Goal: Ask a question: Seek information or help from site administrators or community

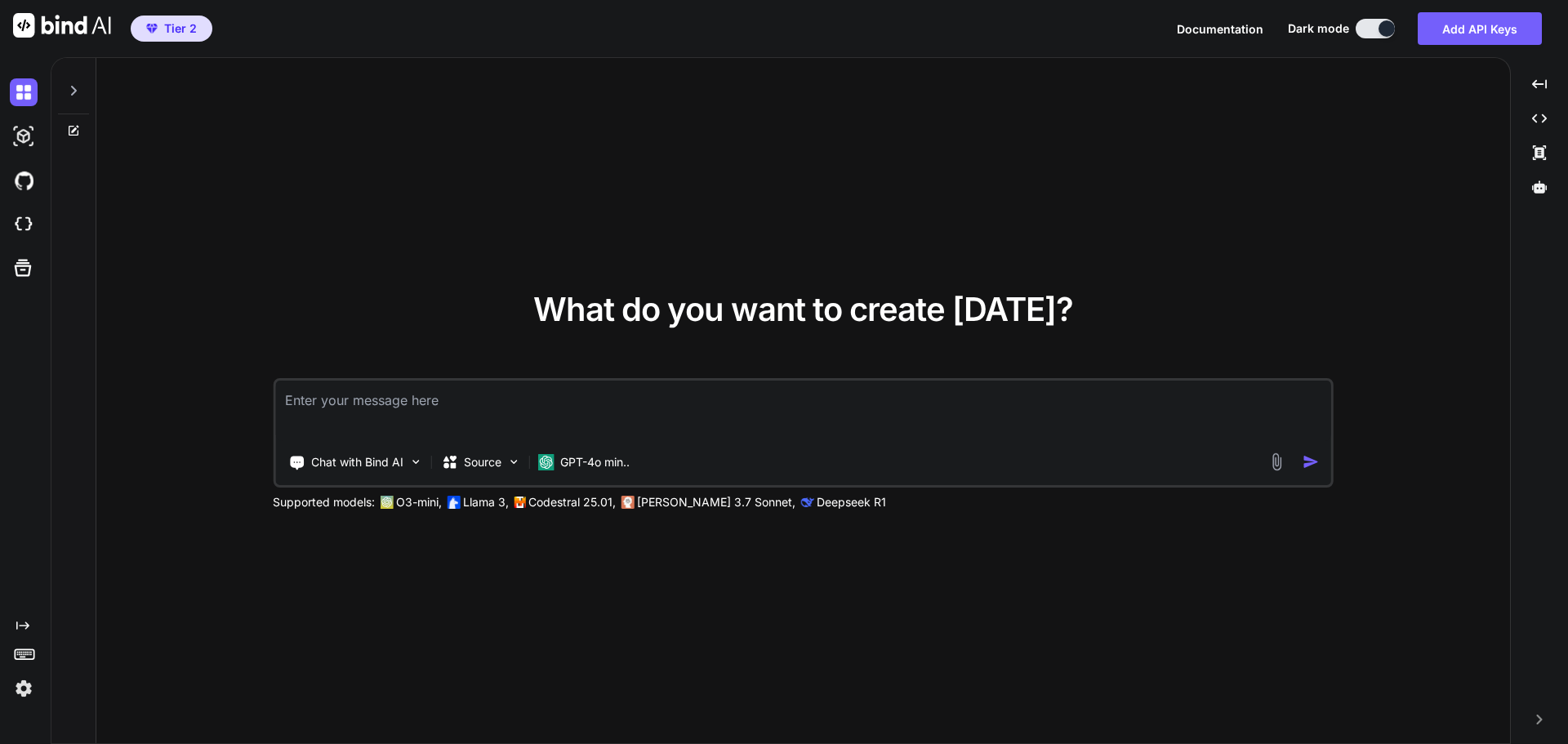
click at [71, 127] on icon at bounding box center [74, 130] width 13 height 13
click at [79, 129] on div at bounding box center [74, 130] width 44 height 13
click at [78, 129] on icon at bounding box center [74, 130] width 13 height 13
click at [73, 89] on icon at bounding box center [74, 91] width 13 height 13
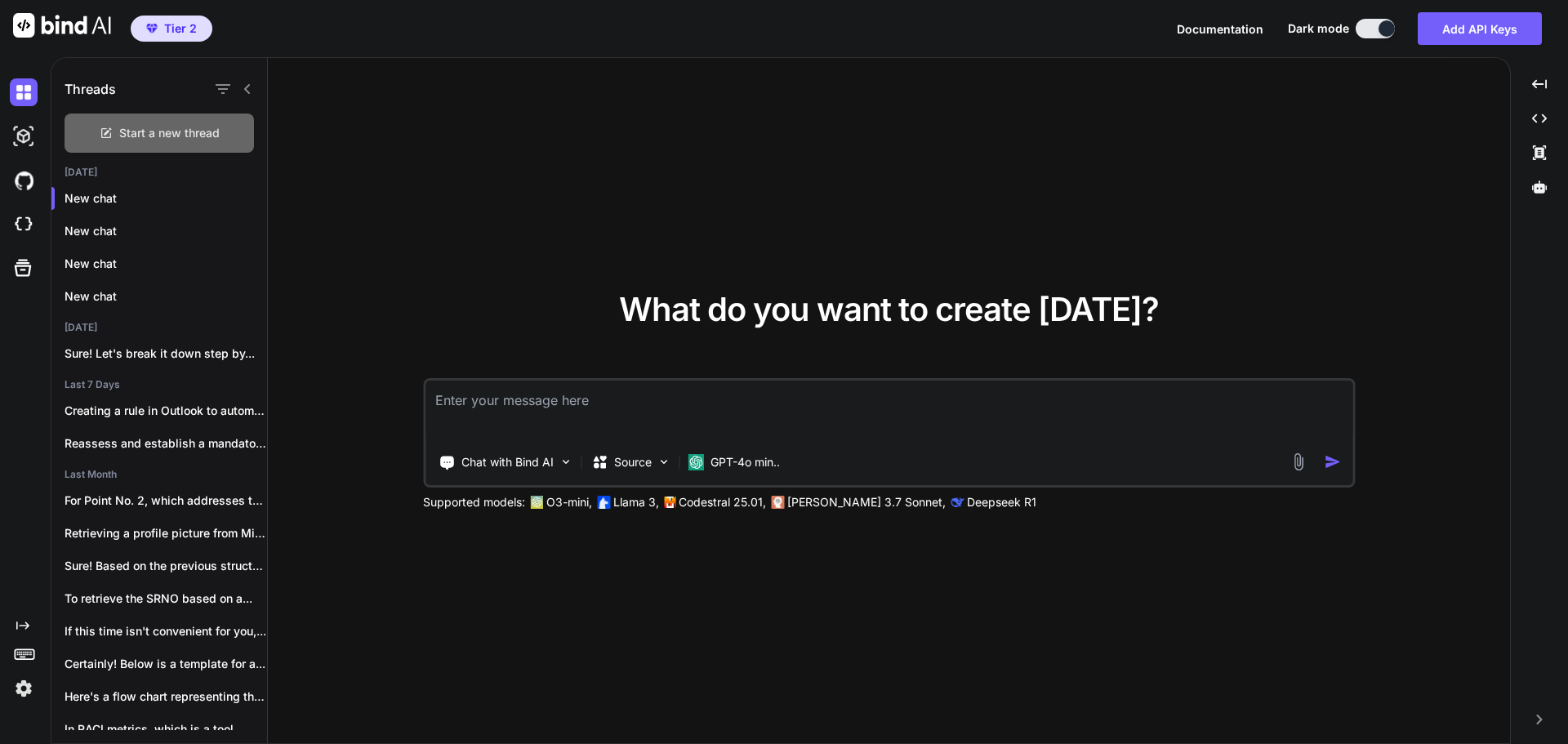
click at [194, 120] on div "Start a new thread" at bounding box center [159, 133] width 190 height 39
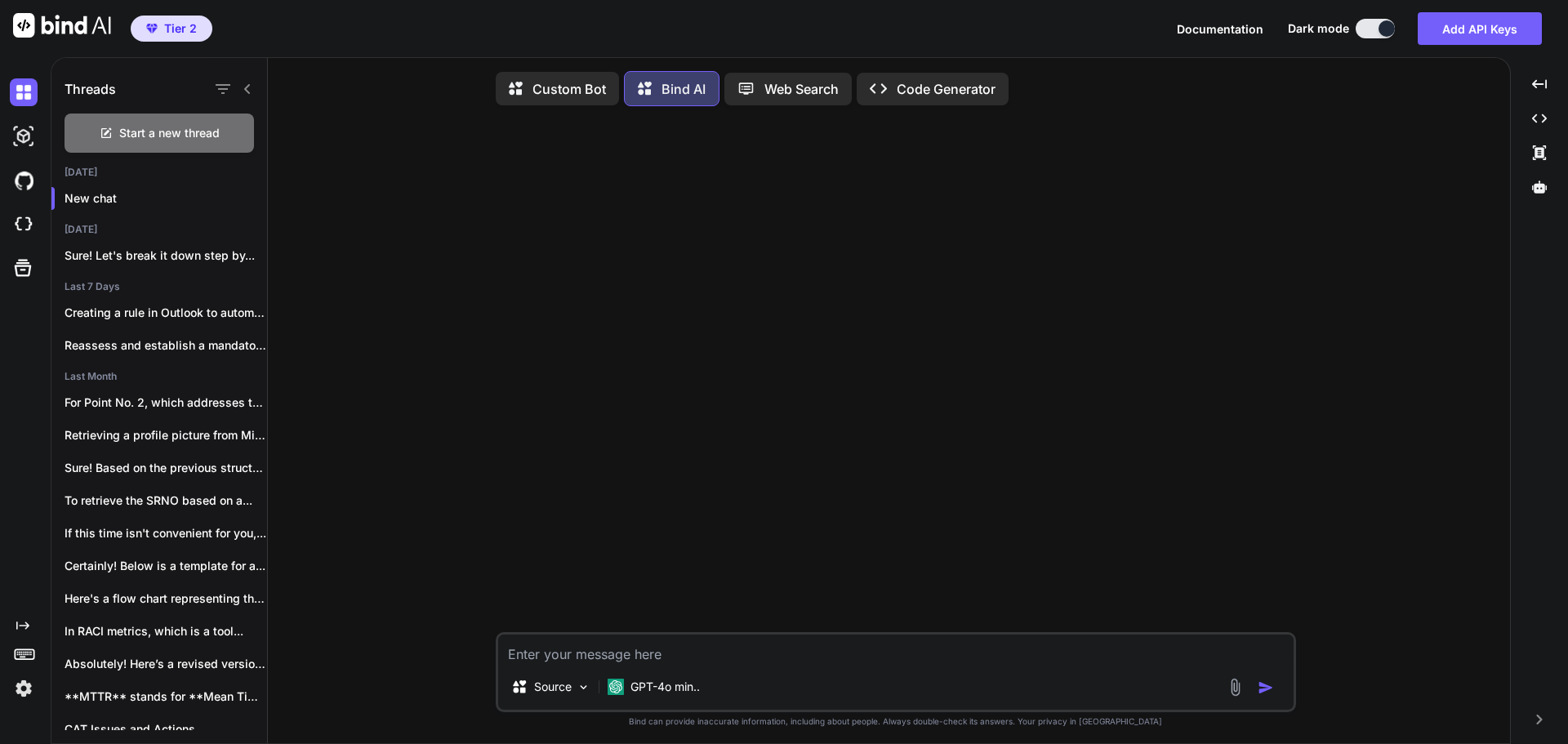
click at [839, 654] on textarea at bounding box center [895, 649] width 795 height 30
type textarea "x"
type textarea "I"
type textarea "x"
type textarea "Is"
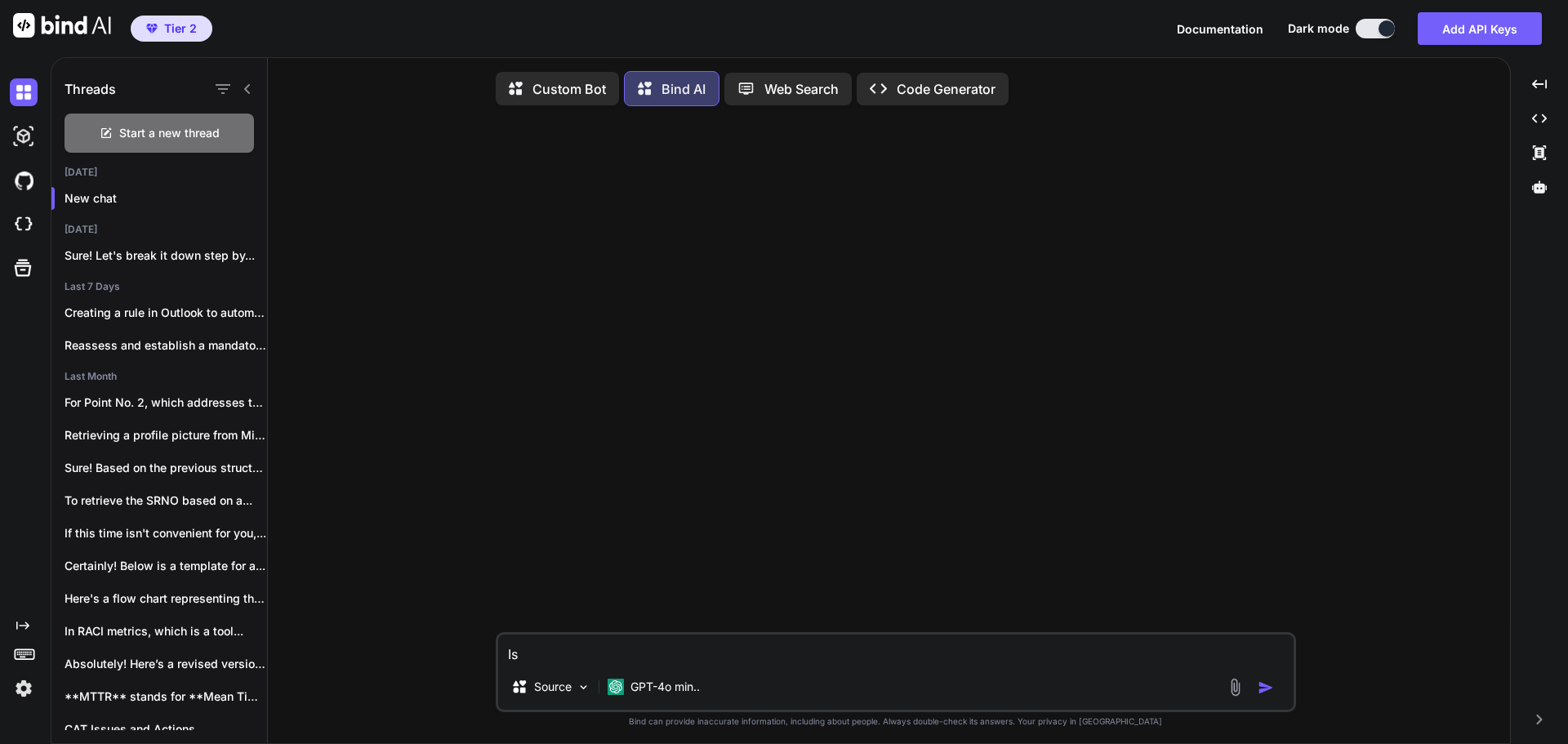
type textarea "x"
type textarea "Is"
type textarea "x"
type textarea "Is t"
type textarea "x"
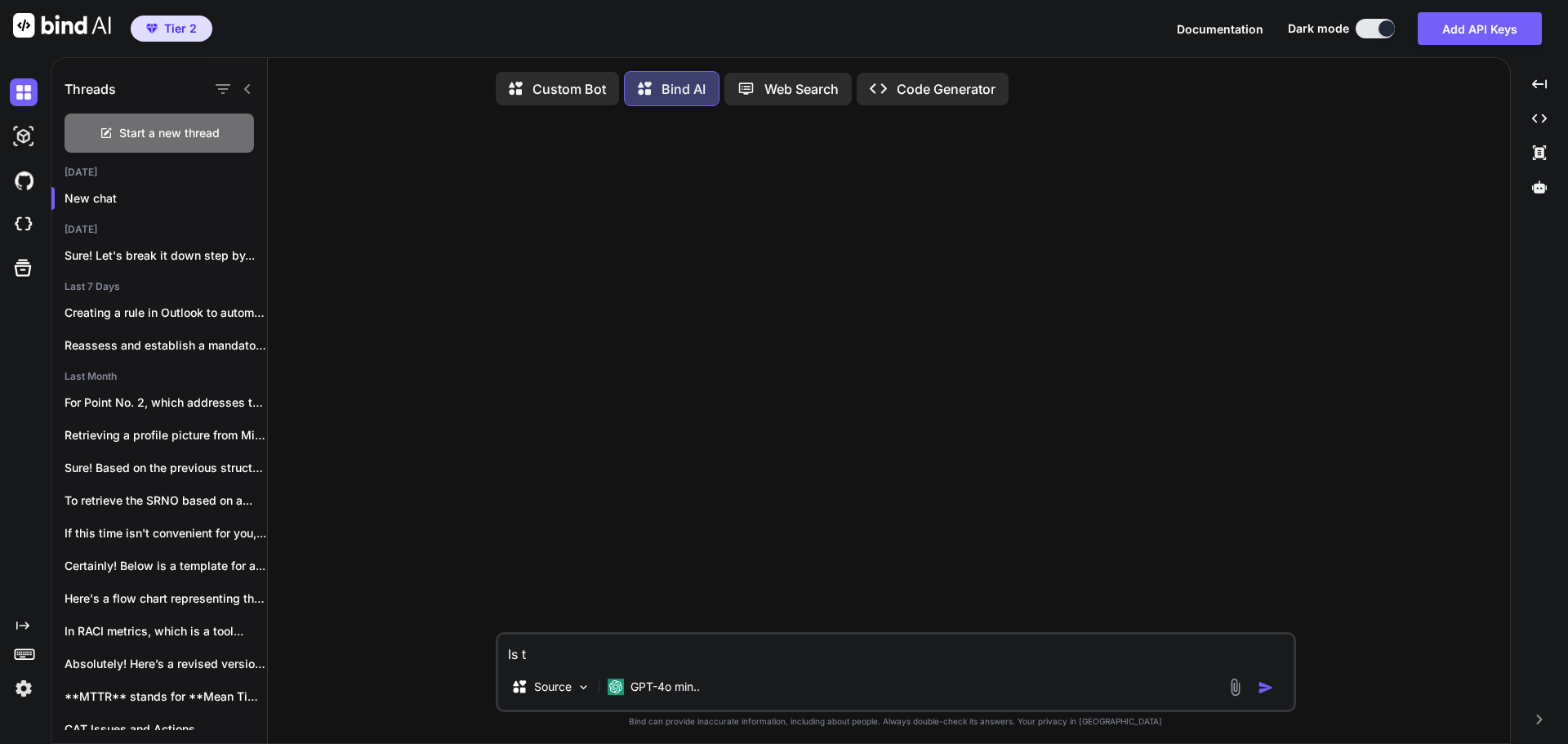
type textarea "Is th"
type textarea "x"
type textarea "Is the"
type textarea "x"
type textarea "Is ther"
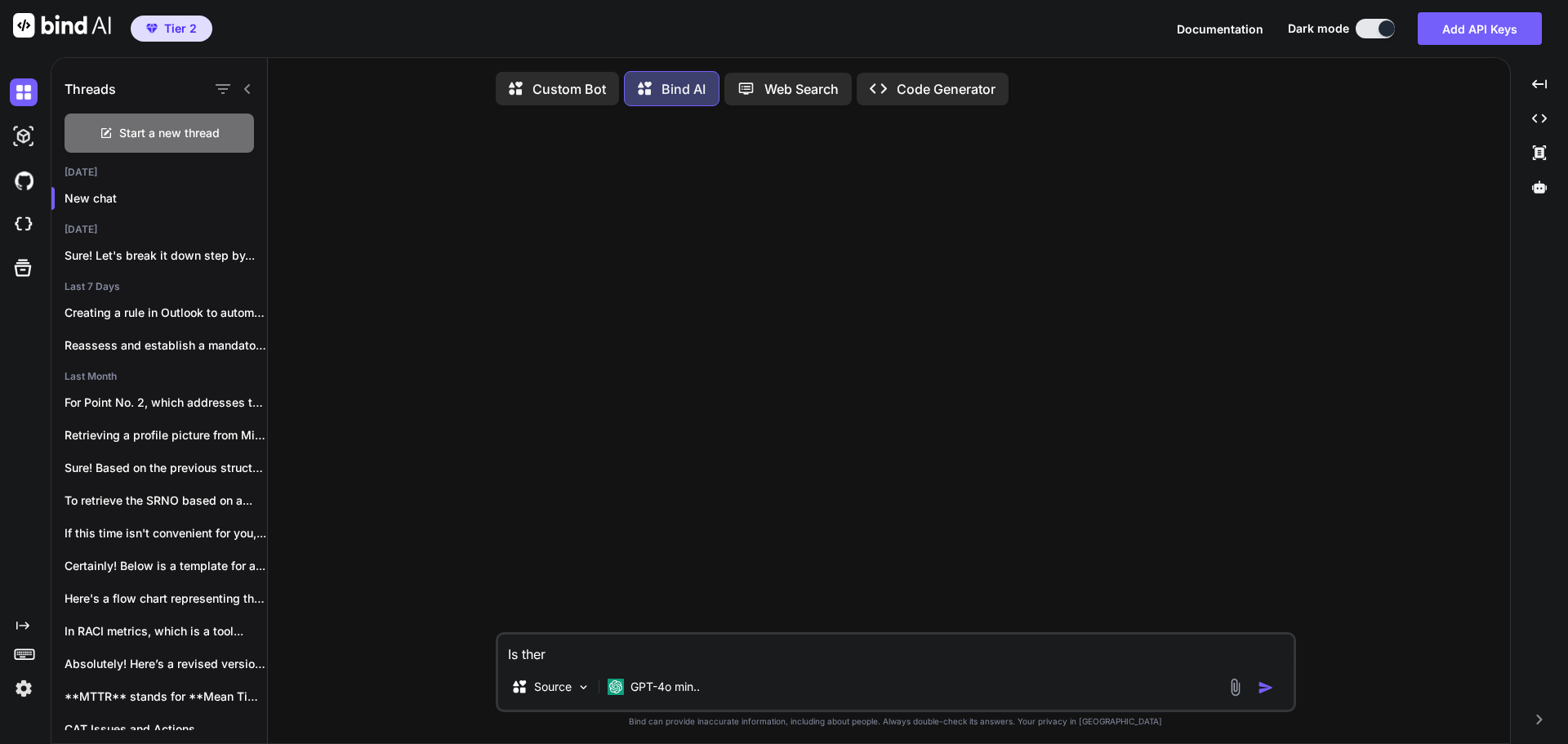
type textarea "x"
type textarea "Is there"
type textarea "x"
type textarea "Is there"
type textarea "x"
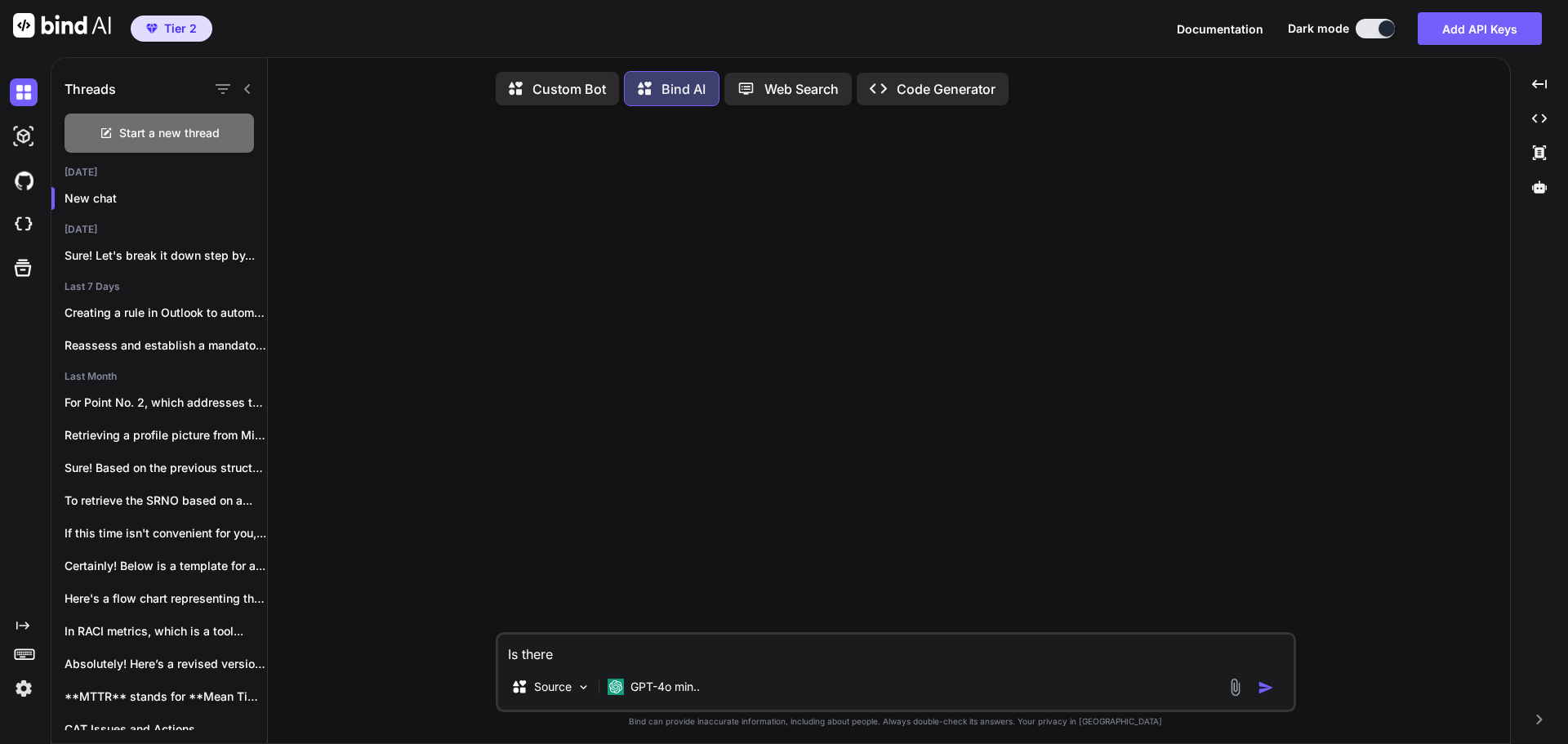
type textarea "Is there a"
type textarea "x"
type textarea "Is there a"
type textarea "x"
type textarea "Is there a w"
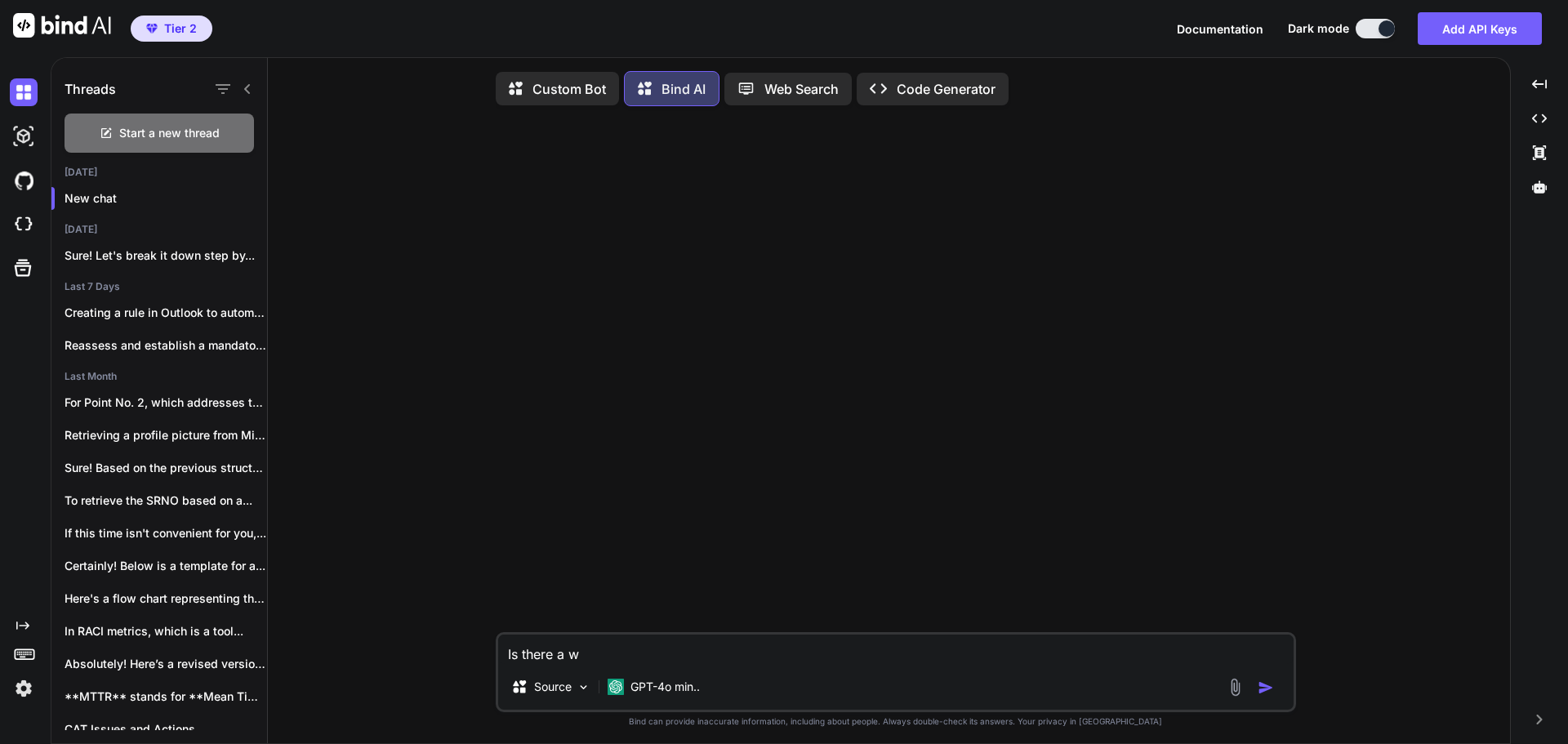
type textarea "x"
type textarea "Is there a wa"
type textarea "x"
type textarea "Is there a way"
type textarea "x"
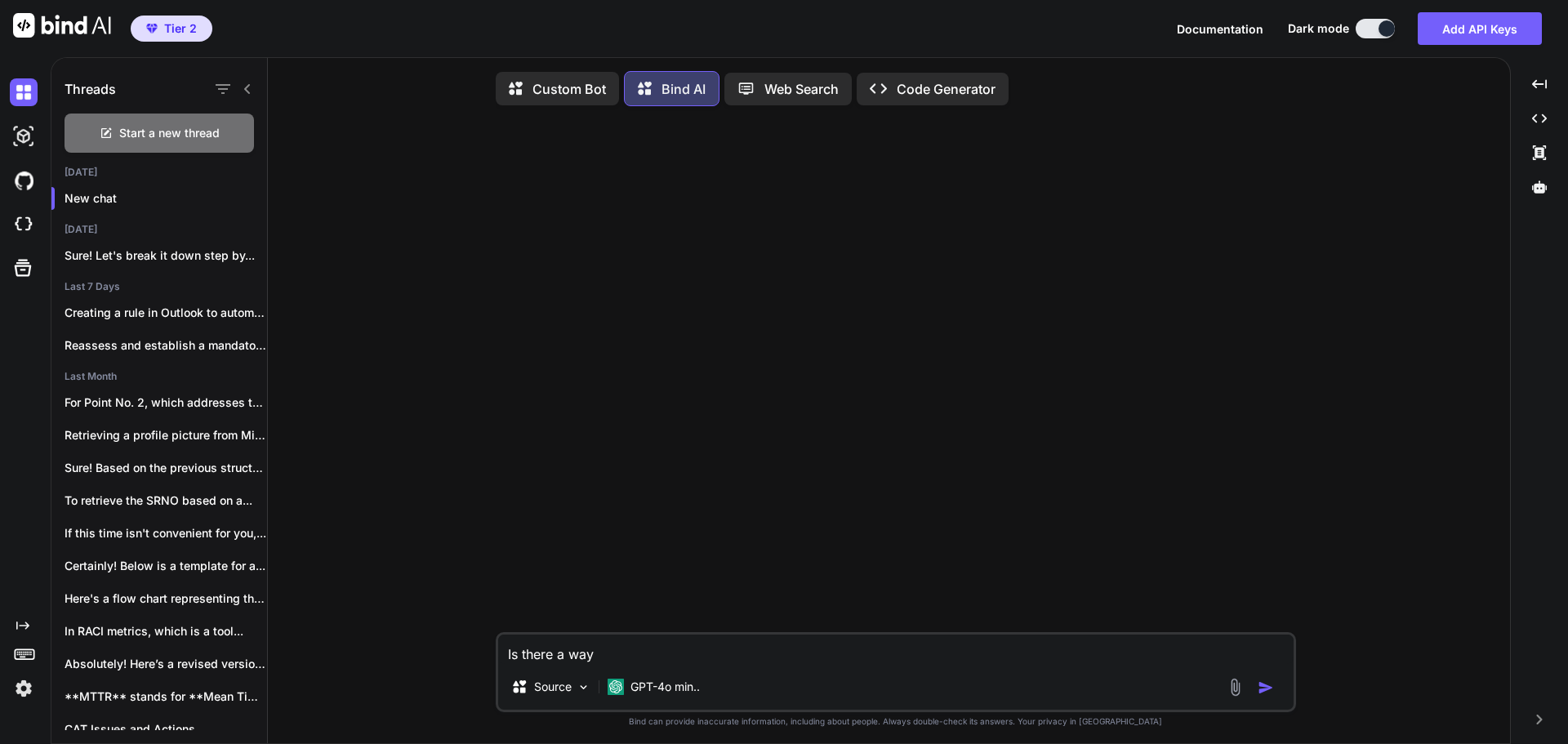
type textarea "Is there a way"
type textarea "x"
type textarea "Is there a way i"
type textarea "x"
type textarea "Is there a way in"
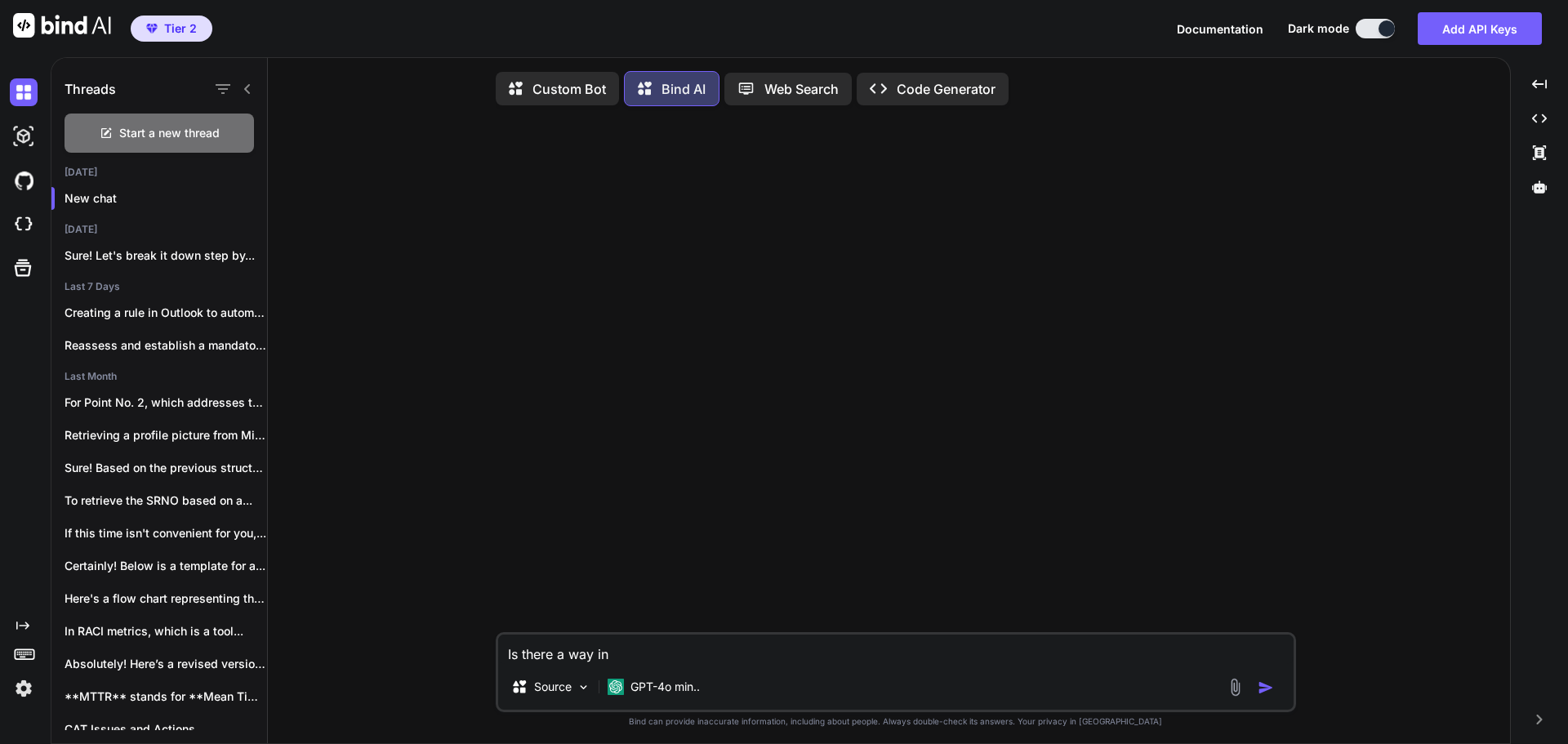
type textarea "x"
type textarea "Is there a way in E"
type textarea "x"
type textarea "Is there a way in Ex"
type textarea "x"
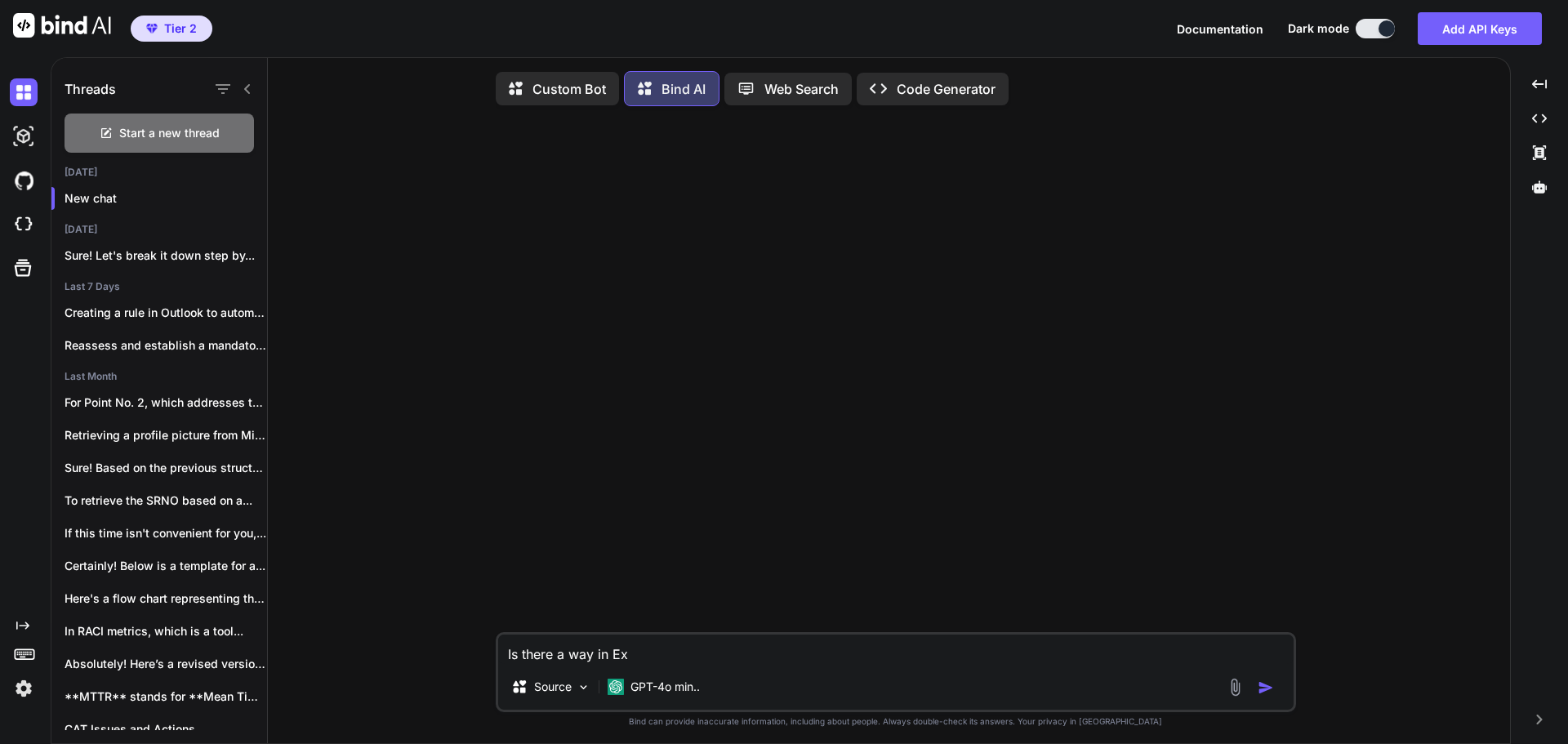
type textarea "Is there a way in Exc"
type textarea "x"
type textarea "Is there a way in Exce"
type textarea "x"
type textarea "Is there a way in Excel"
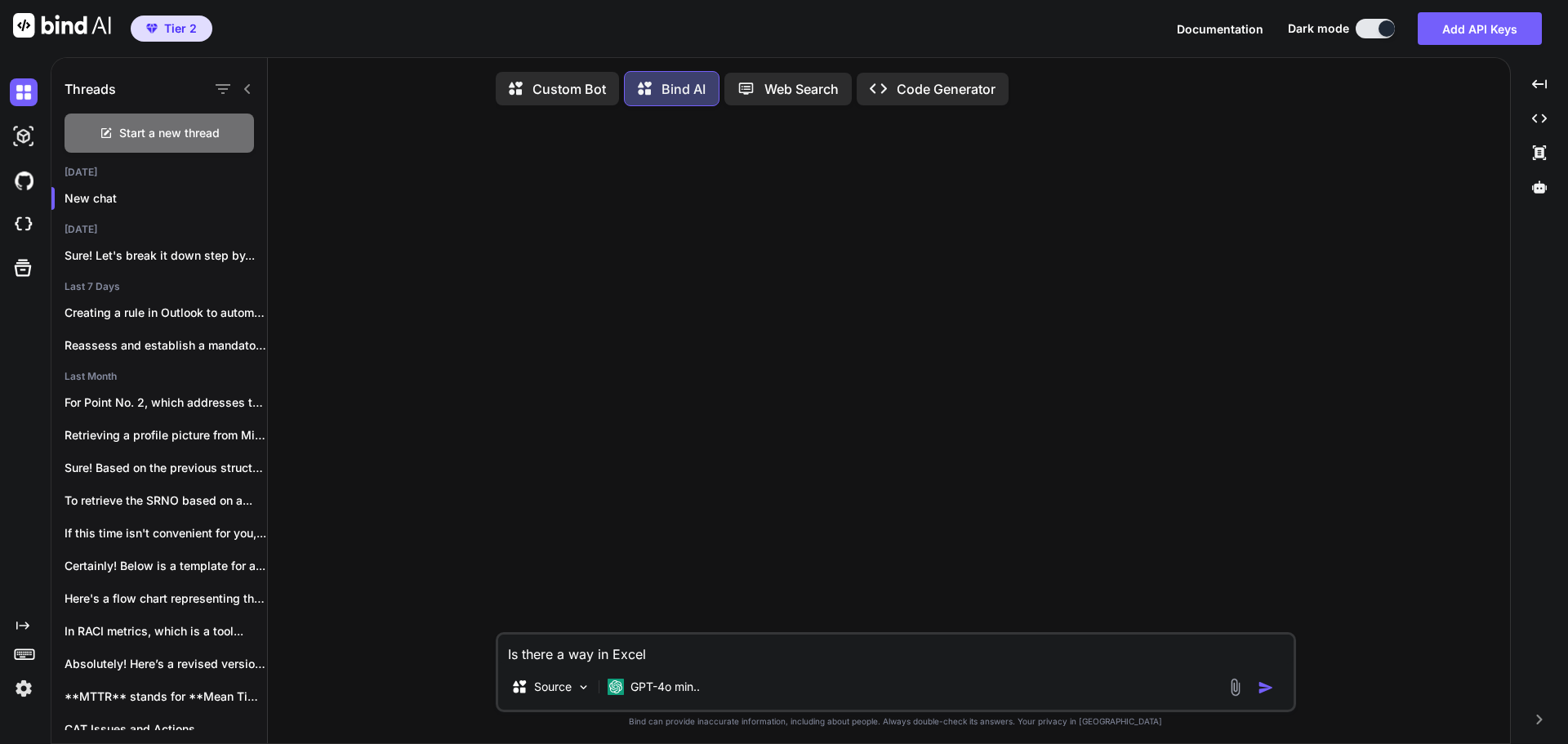
type textarea "x"
type textarea "Is there a way in Excel"
type textarea "x"
type textarea "Is there a way in Excel"
type textarea "x"
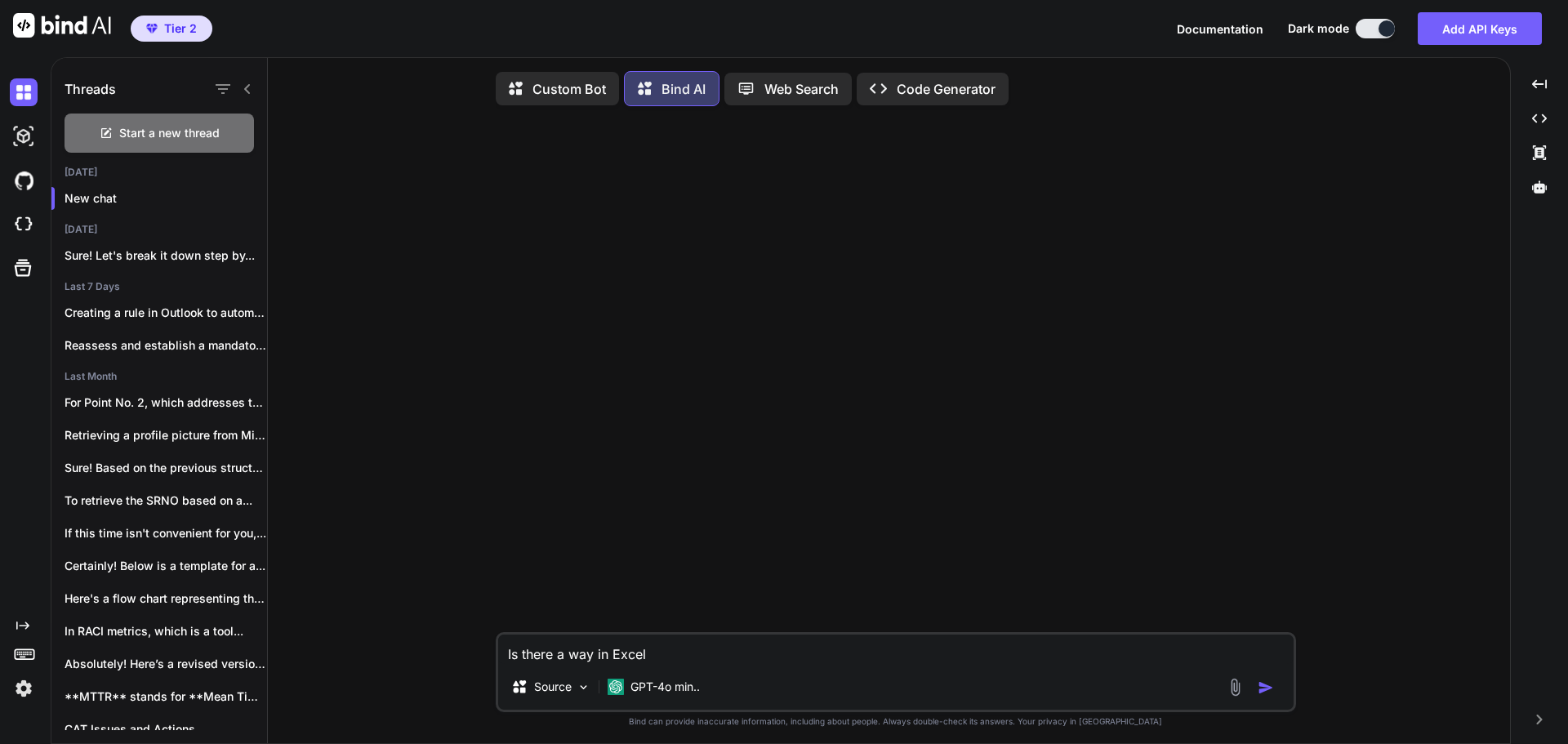
type textarea "Is there a way in Exce"
type textarea "x"
type textarea "Is there a way in Exc"
type textarea "x"
type textarea "Is there a way in Ex"
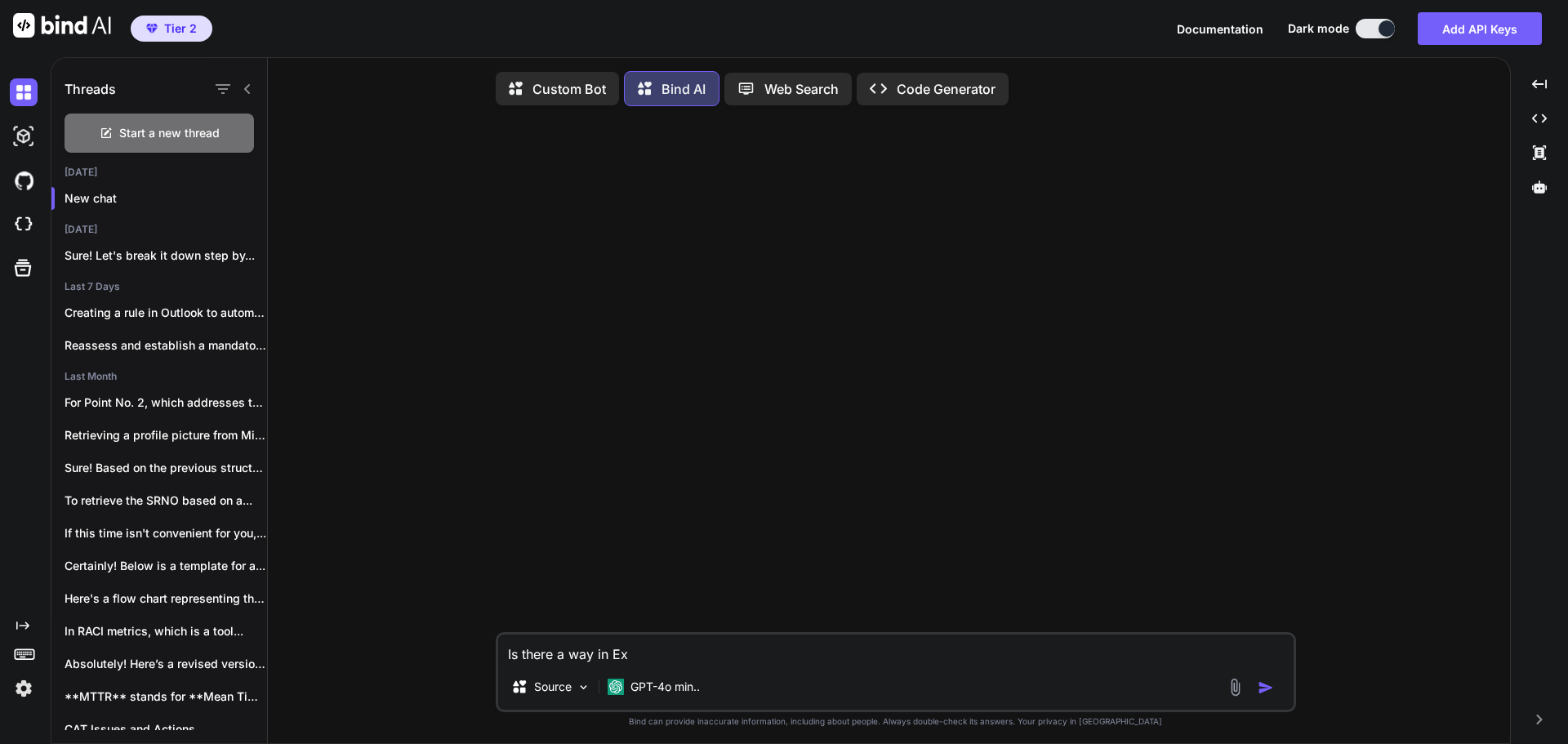
type textarea "x"
type textarea "Is there a way in E"
type textarea "x"
type textarea "Is there a way in"
type textarea "x"
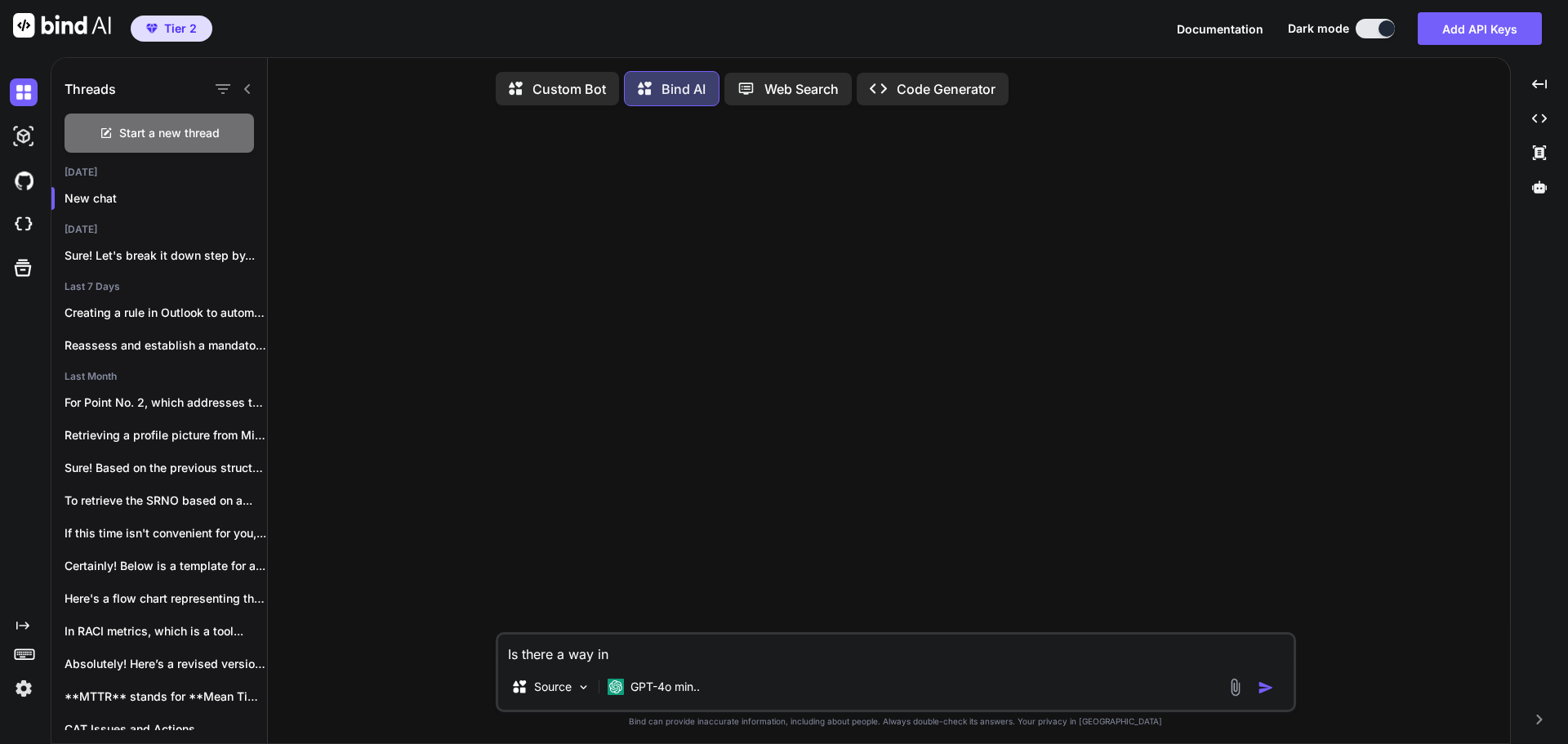
type textarea "Is there a way in P"
type textarea "x"
type textarea "Is there a way in [GEOGRAPHIC_DATA]"
type textarea "x"
type textarea "Is there a way in [GEOGRAPHIC_DATA]"
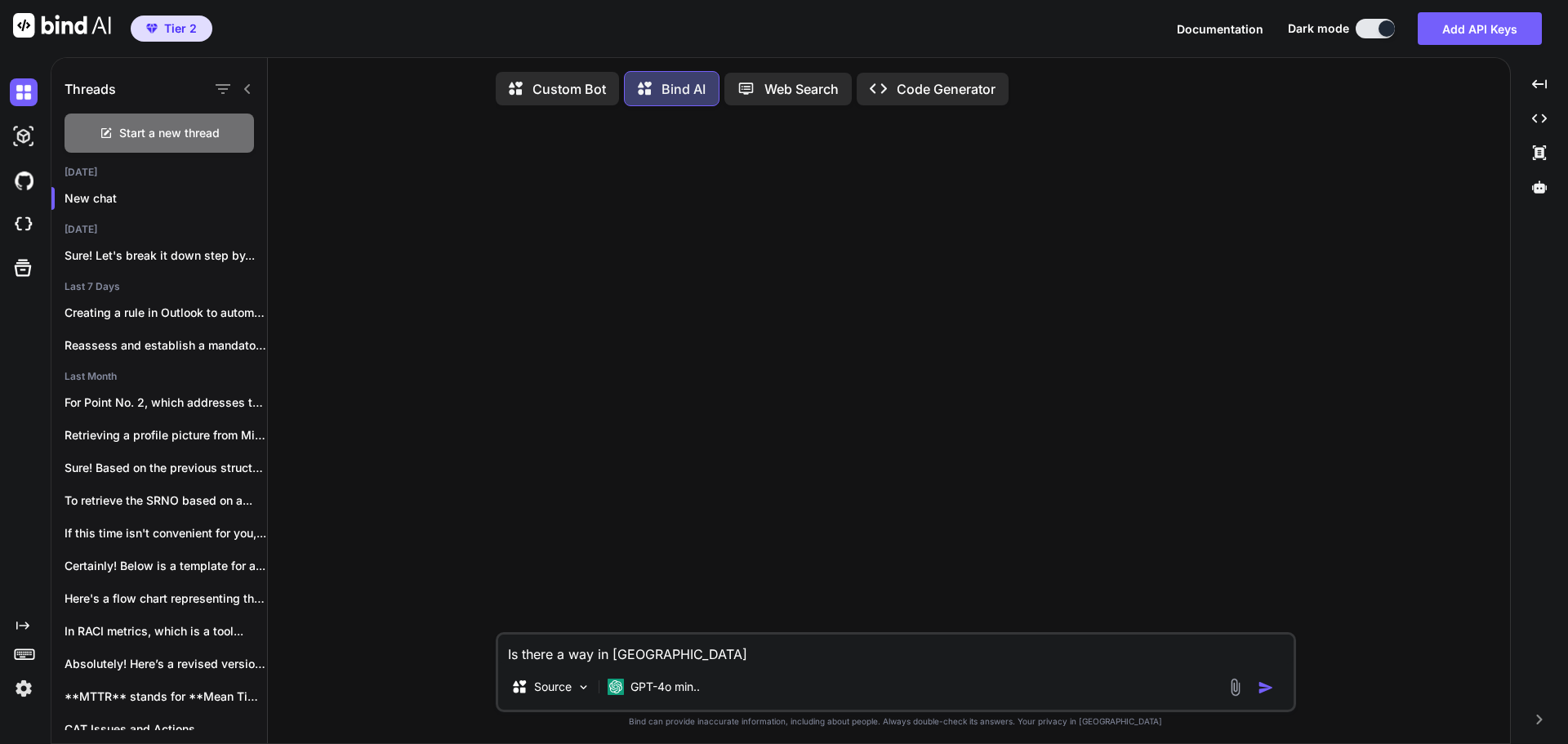
type textarea "x"
type textarea "Is there a way in [GEOGRAPHIC_DATA]"
type textarea "x"
type textarea "Is there a way in Power"
type textarea "x"
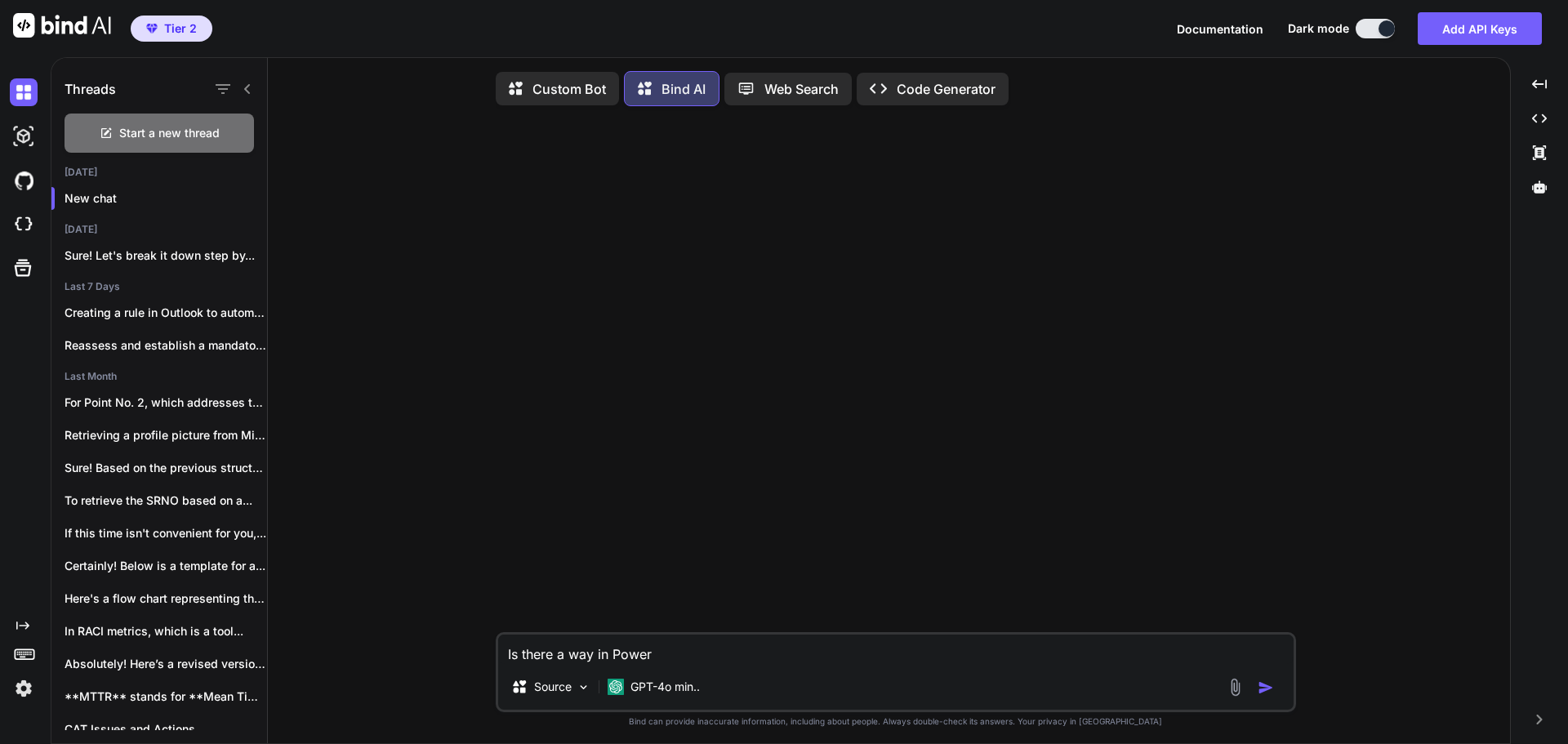
type textarea "Is there a way in PowerP"
type textarea "x"
type textarea "Is there a way in PowerPo"
type textarea "x"
type textarea "Is there a way in PowerPoi"
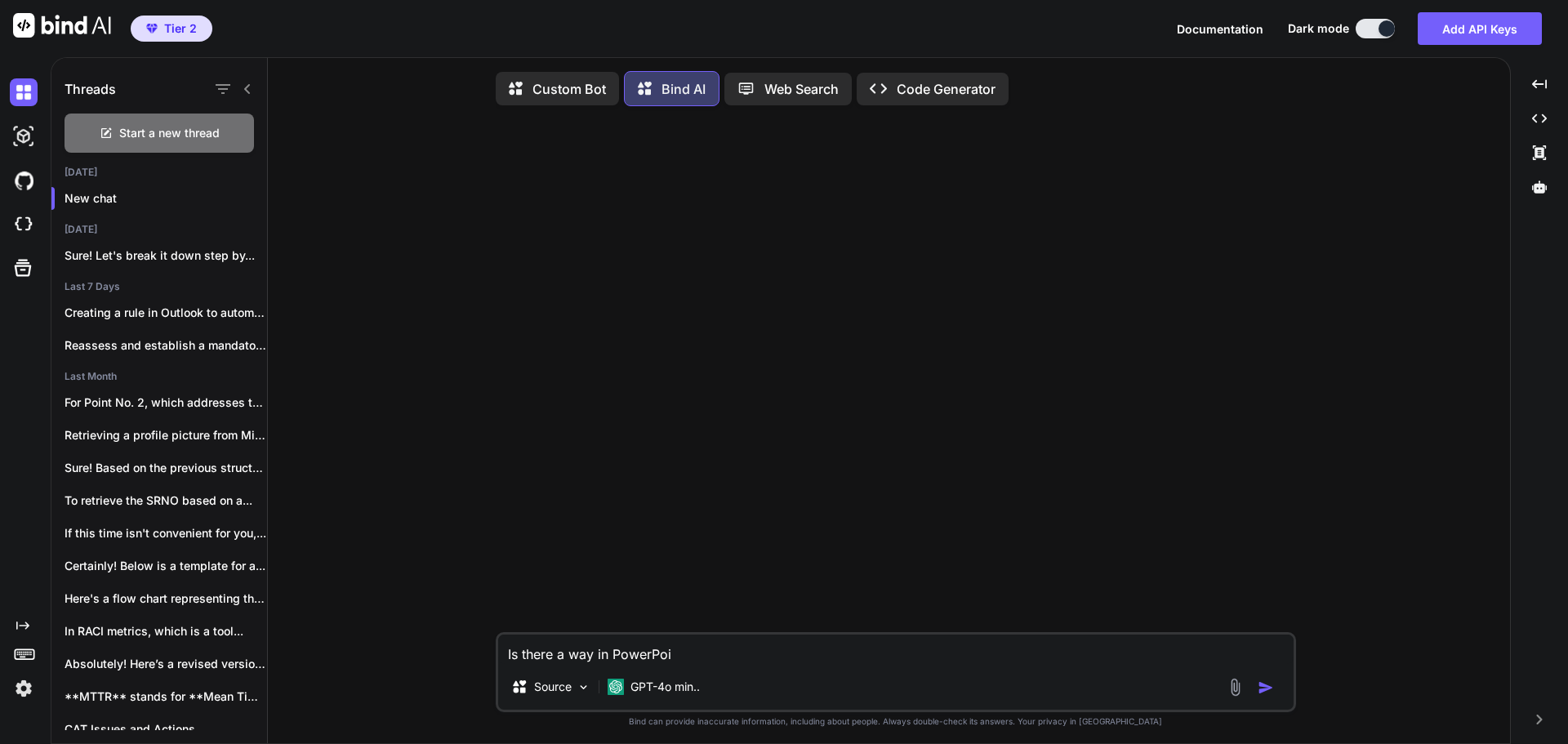
type textarea "x"
type textarea "Is there a way in PowerPoin"
type textarea "x"
type textarea "Is there a way in PowerPoint"
type textarea "x"
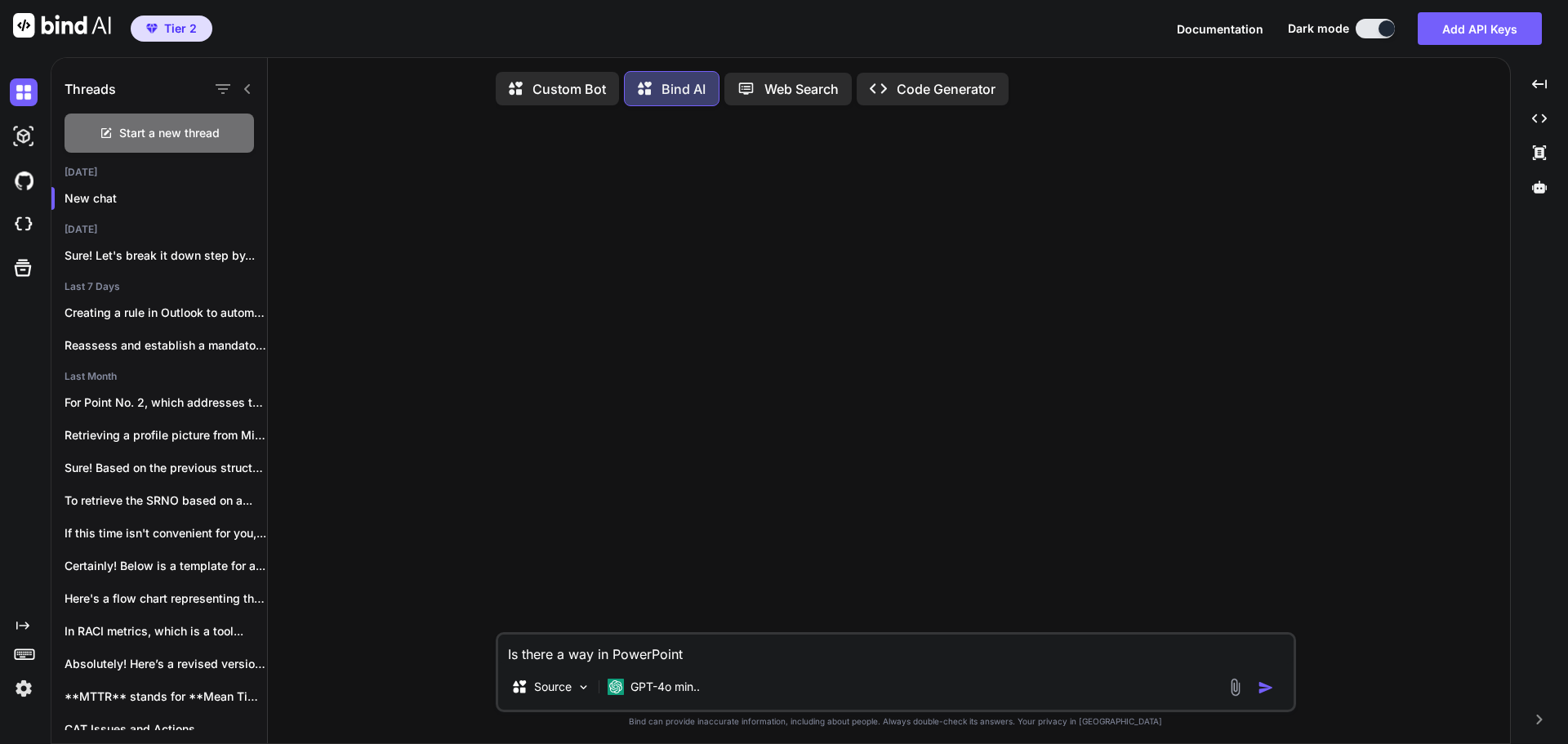
type textarea "Is there a way in PowerPoint"
type textarea "x"
type textarea "Is there a way in PowerPoint t"
type textarea "x"
type textarea "Is there a way in PowerPoint to"
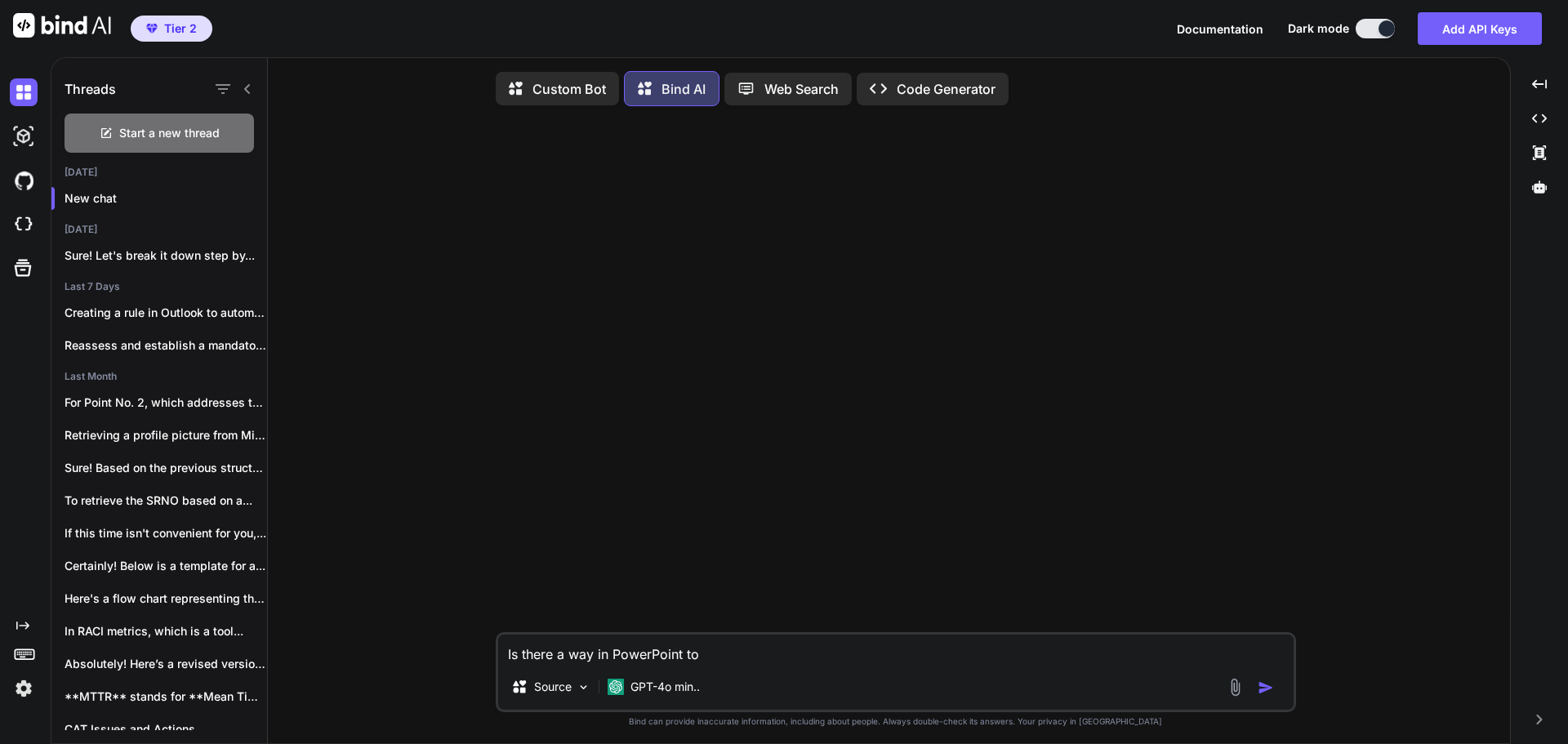
type textarea "x"
type textarea "Is there a way in PowerPoint to"
type textarea "x"
type textarea "Is there a way in PowerPoint to r"
type textarea "x"
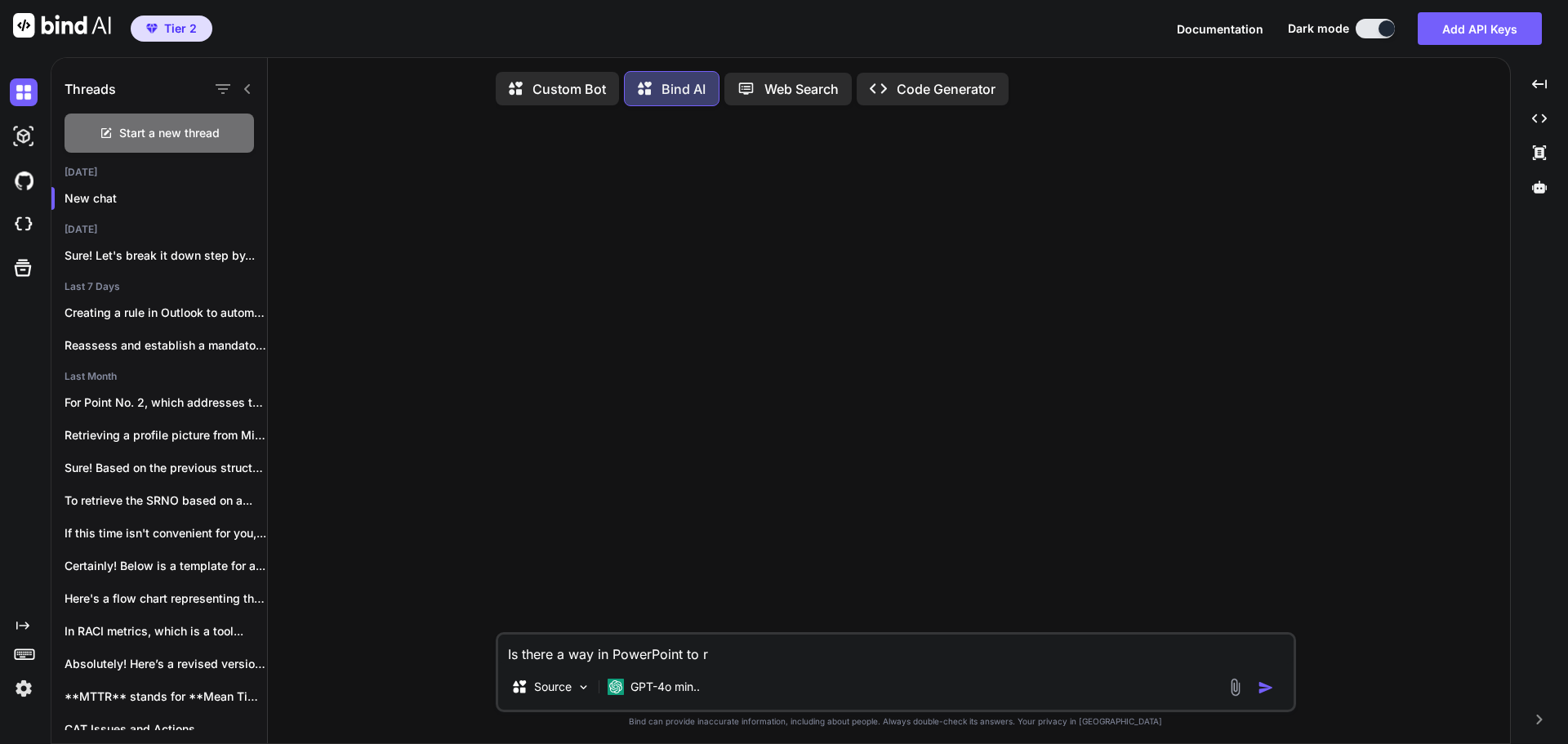
type textarea "Is there a way in PowerPoint to re"
type textarea "x"
type textarea "Is there a way in PowerPoint to rep"
type textarea "x"
type textarea "Is there a way in PowerPoint to repl"
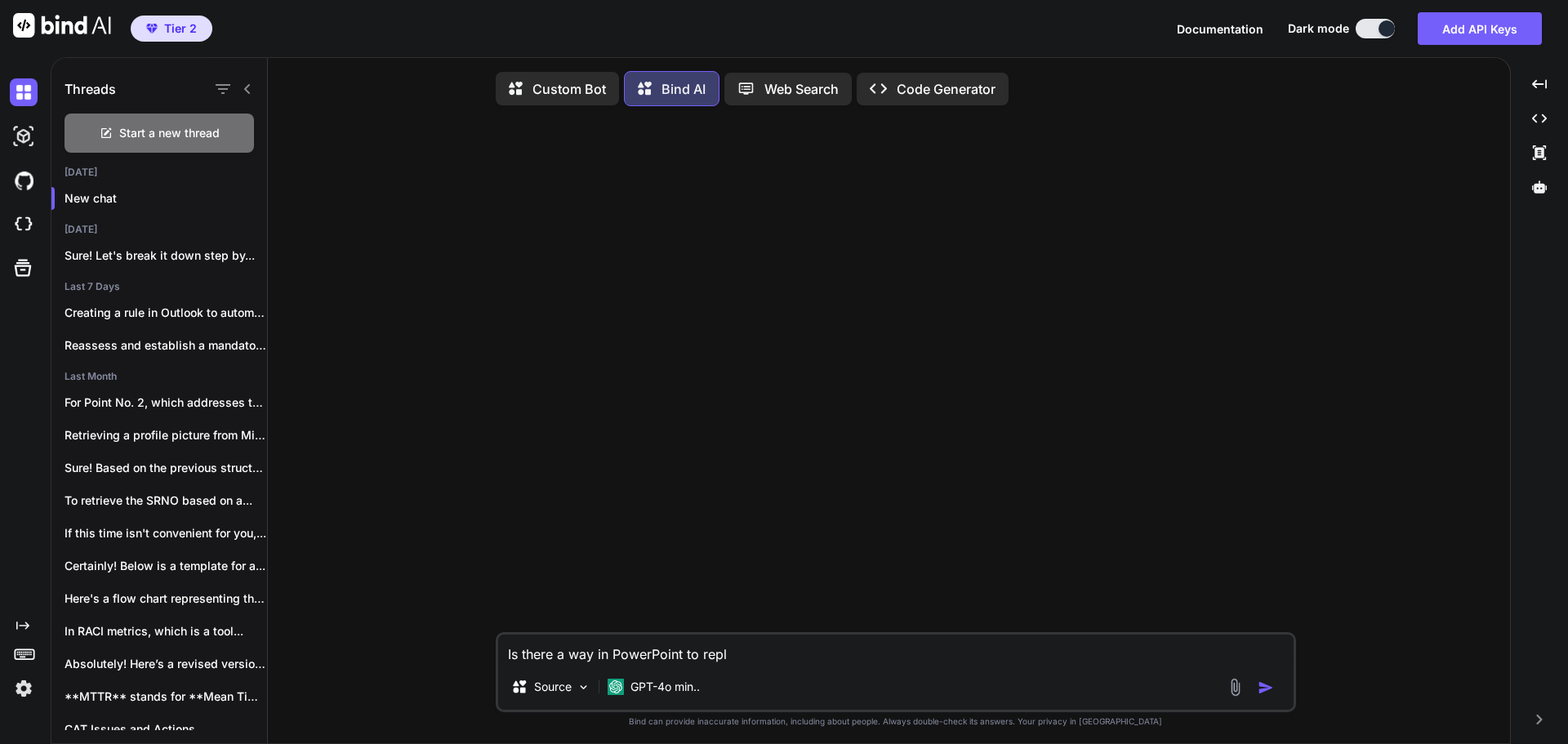
type textarea "x"
type textarea "Is there a way in PowerPoint to repli"
type textarea "x"
type textarea "Is there a way in PowerPoint to replic"
type textarea "x"
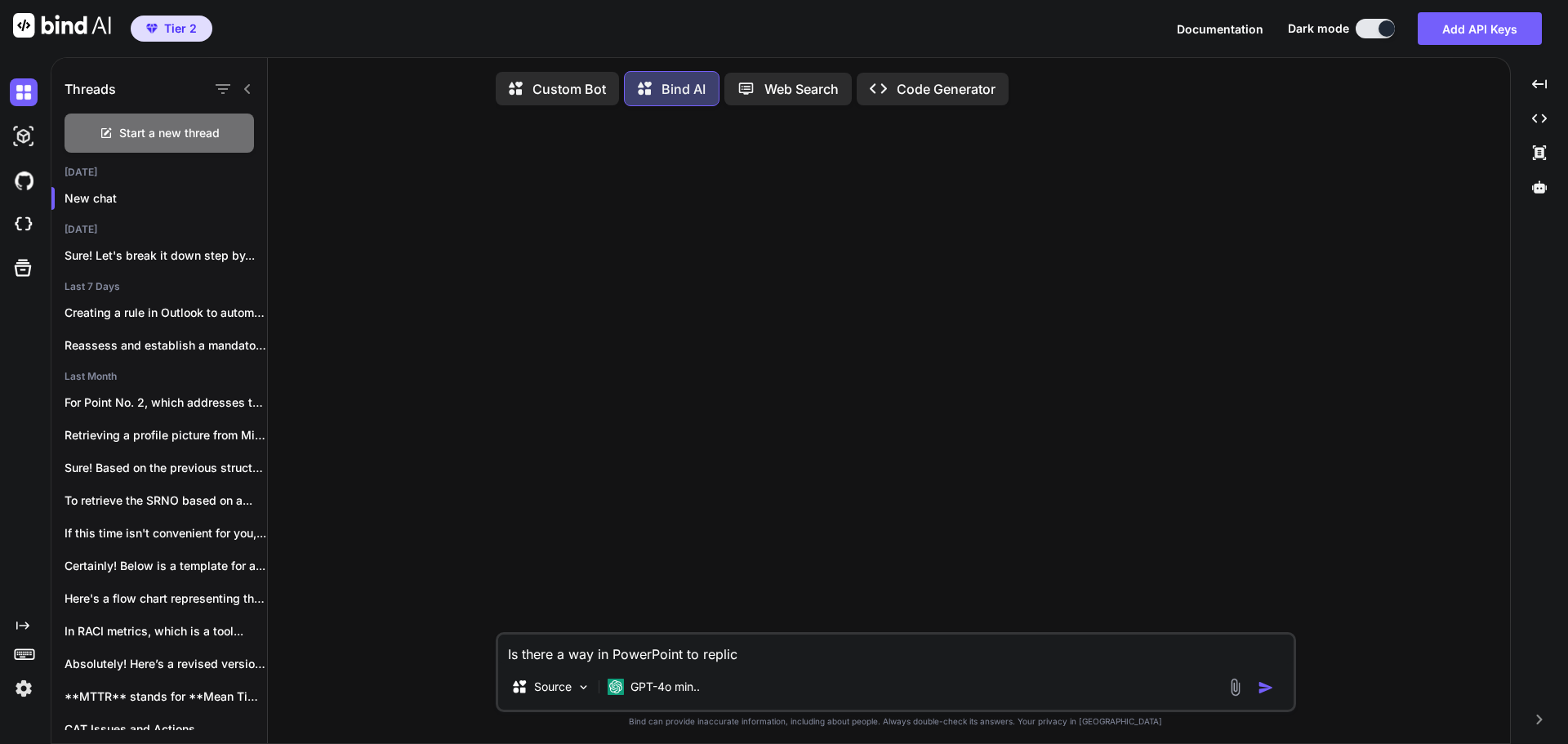
type textarea "Is there a way in PowerPoint to replica"
type textarea "x"
type textarea "Is there a way in PowerPoint to replicat"
type textarea "x"
type textarea "Is there a way in PowerPoint to replicate"
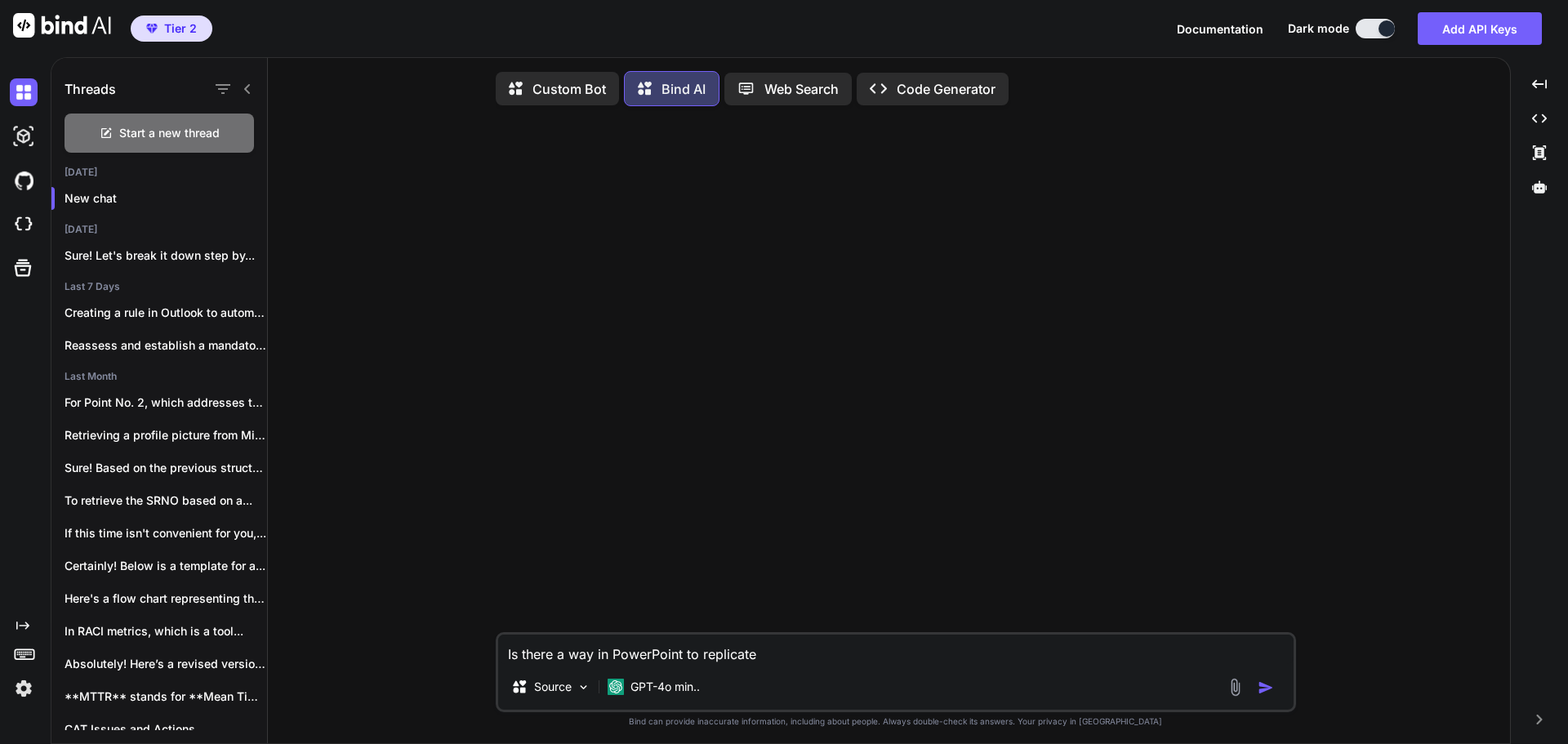
type textarea "x"
type textarea "Is there a way in PowerPoint to replicate"
type textarea "x"
type textarea "Is there a way in PowerPoint to replicate t"
type textarea "x"
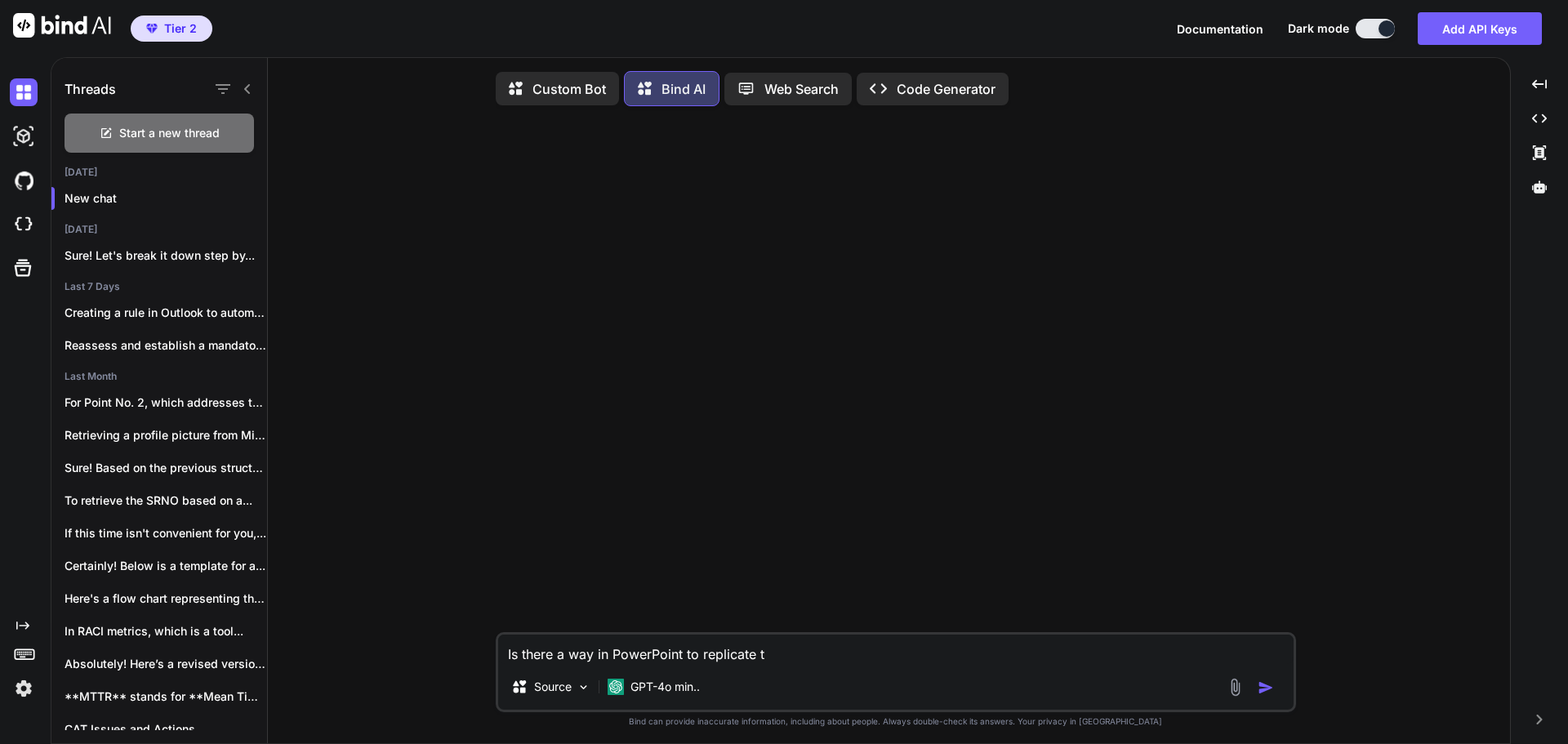
type textarea "Is there a way in PowerPoint to replicate th"
type textarea "x"
type textarea "Is there a way in PowerPoint to replicate the"
type textarea "x"
type textarea "Is there a way in PowerPoint to replicate the"
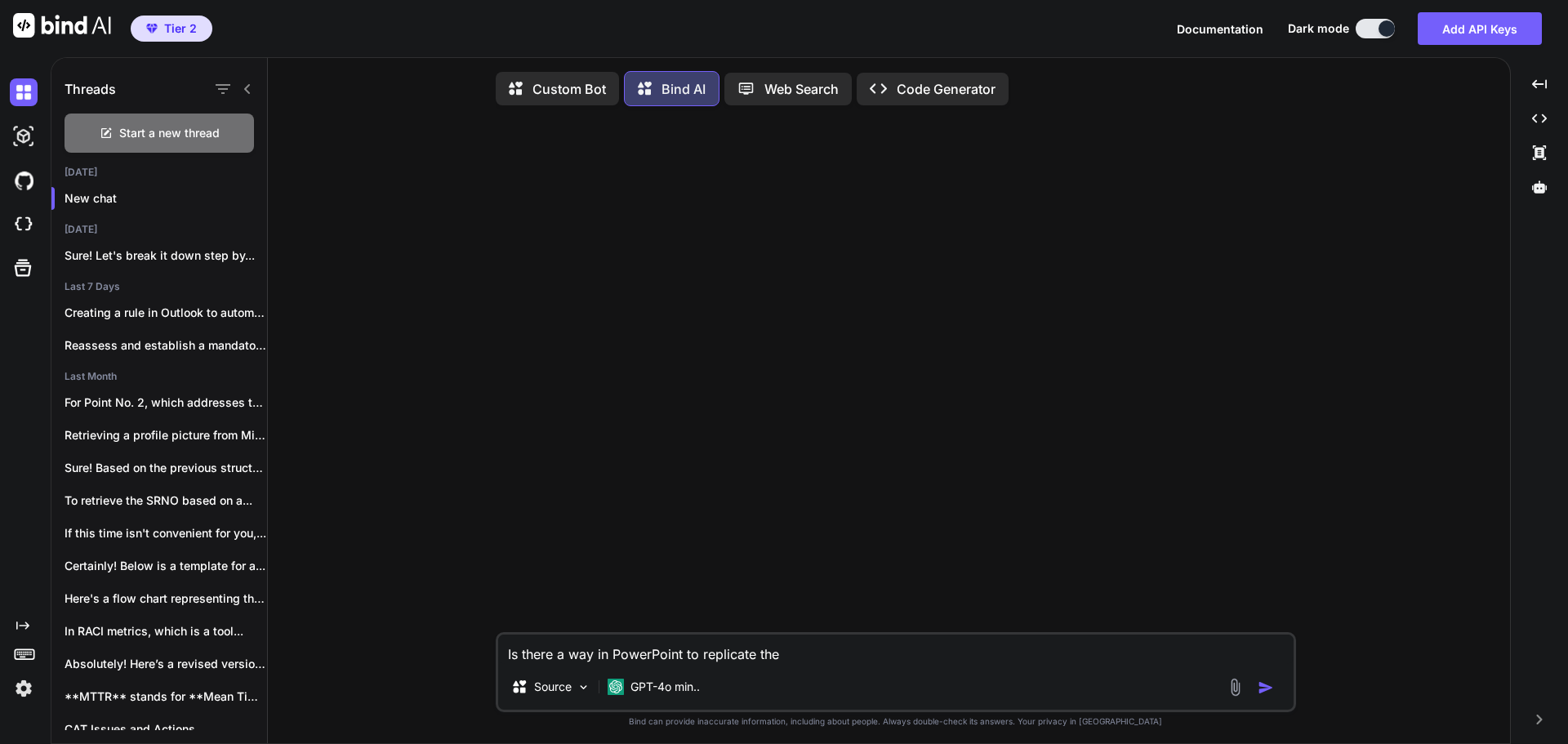
type textarea "x"
type textarea "Is there a way in PowerPoint to replicate the s"
type textarea "x"
type textarea "Is there a way in PowerPoint to replicate the sa"
type textarea "x"
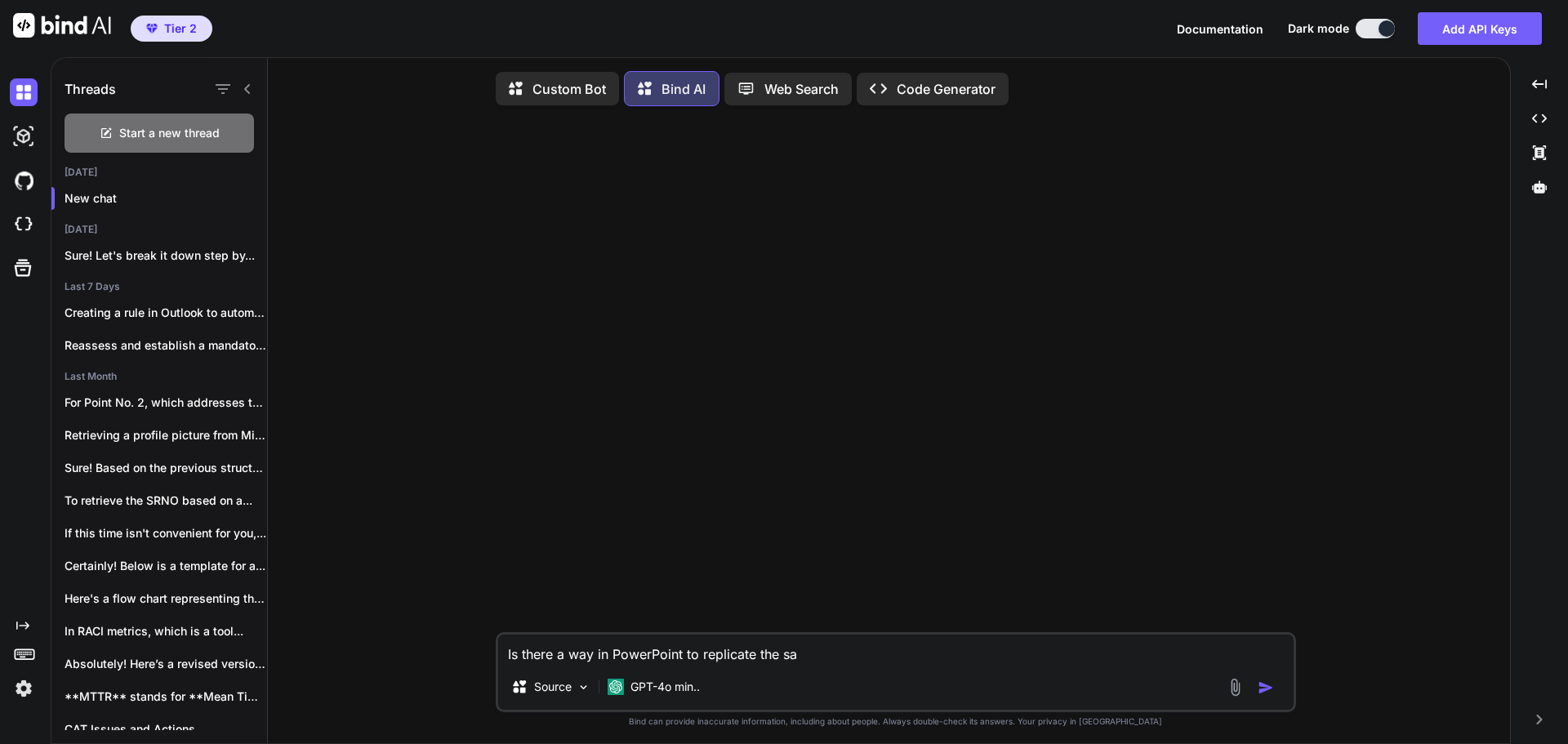
type textarea "Is there a way in PowerPoint to replicate the [PERSON_NAME]"
type textarea "x"
type textarea "Is there a way in PowerPoint to replicate the same"
type textarea "x"
type textarea "Is there a way in PowerPoint to replicate the same"
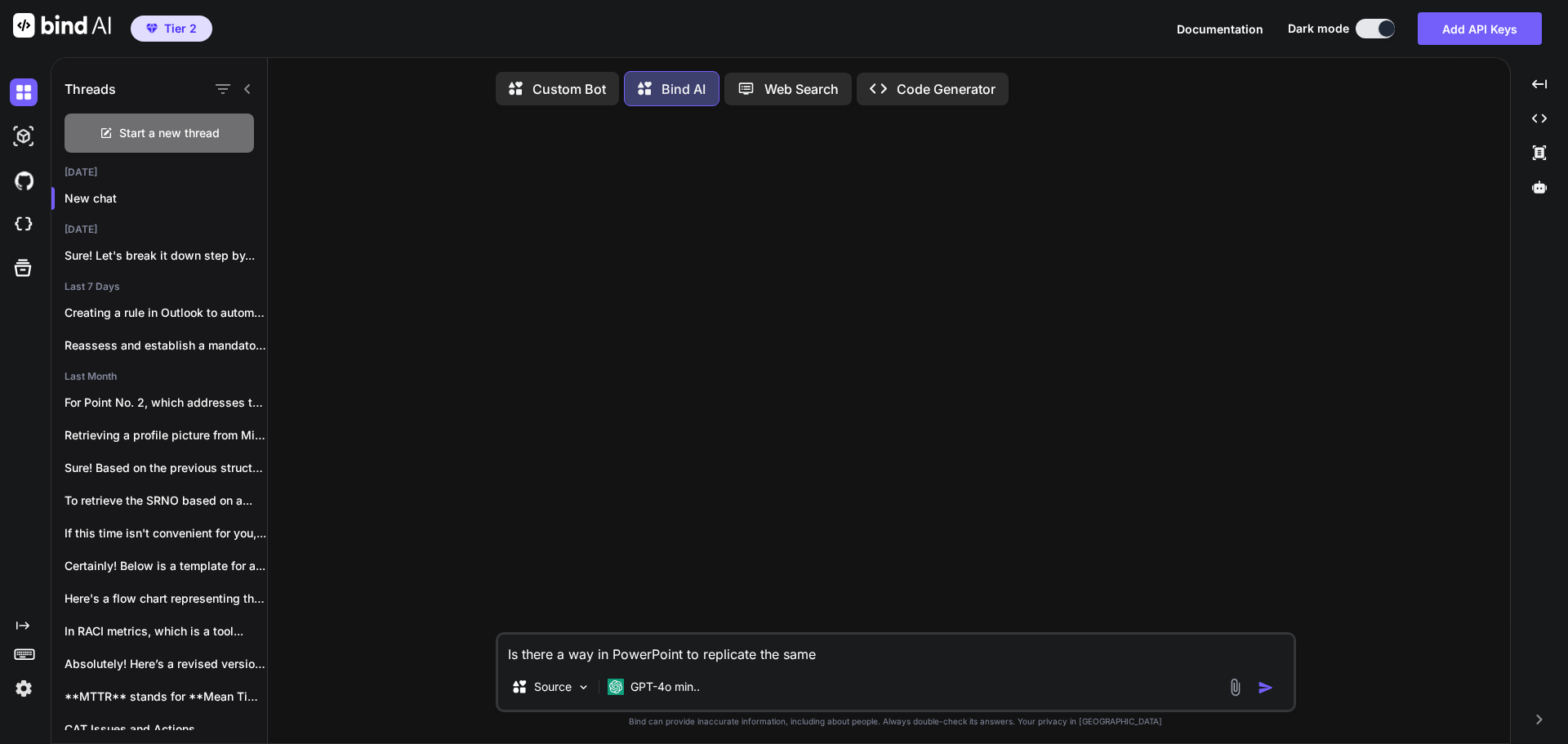
type textarea "x"
type textarea "Is there a way in PowerPoint to replicate the same C"
type textarea "x"
type textarea "Is there a way in PowerPoint to replicate the same Cha"
type textarea "x"
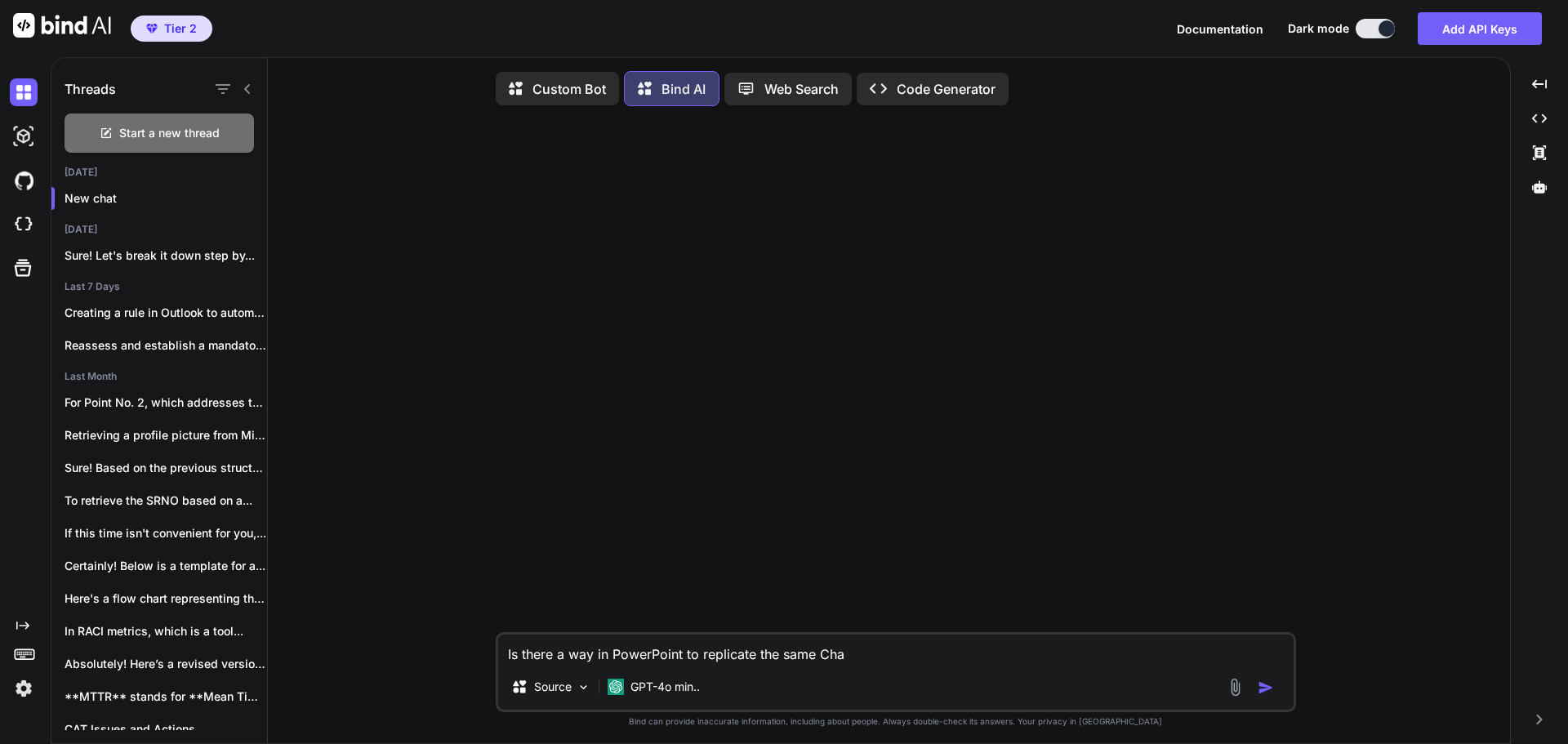
type textarea "Is there a way in PowerPoint to replicate the same Char"
type textarea "x"
type textarea "Is there a way in PowerPoint to replicate the same Chart"
type textarea "x"
type textarea "Is there a way in PowerPoint to replicate the same Chart"
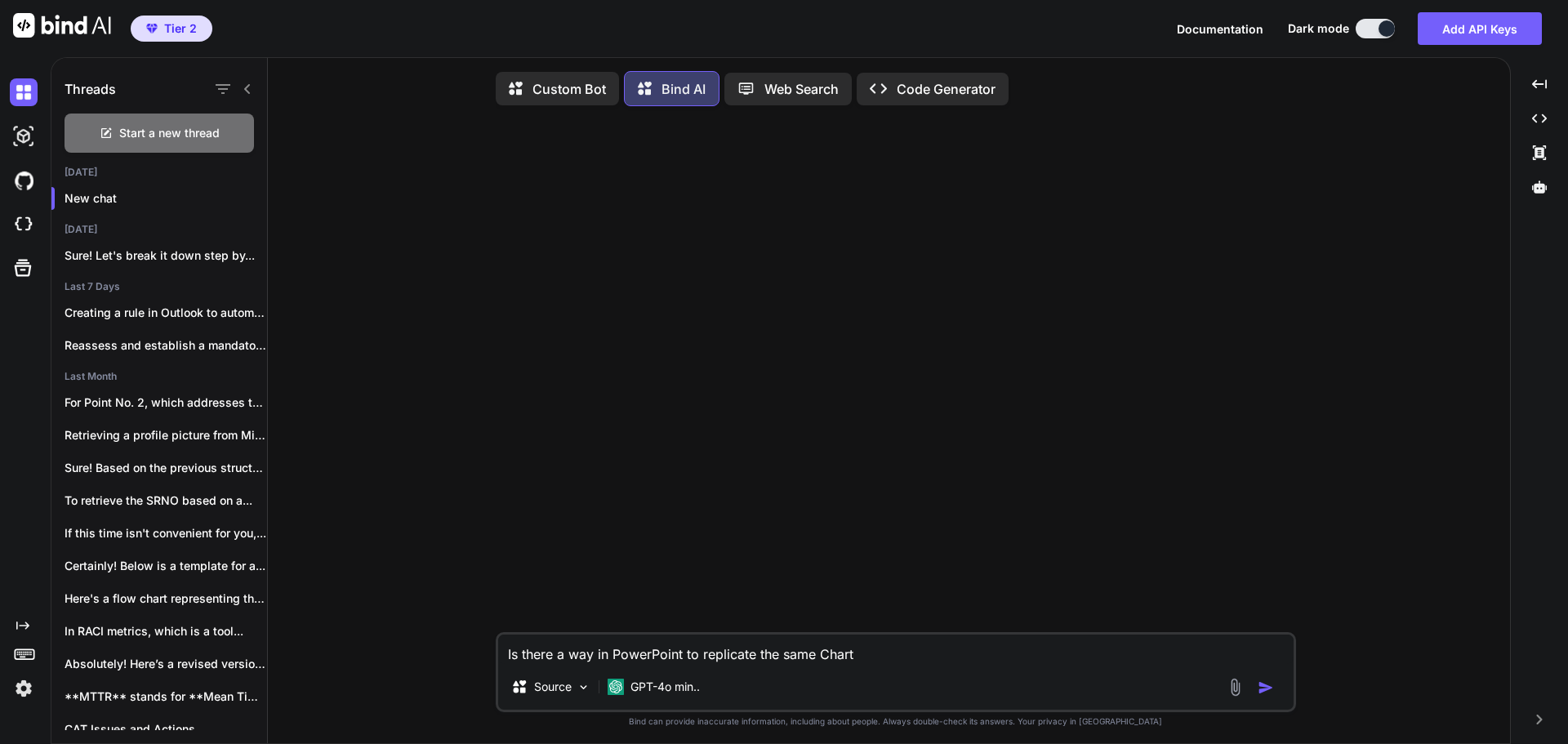
type textarea "x"
type textarea "Is there a way in PowerPoint to replicate the same Chart T"
type textarea "x"
type textarea "Is there a way in PowerPoint to replicate the same Chart Ty"
type textarea "x"
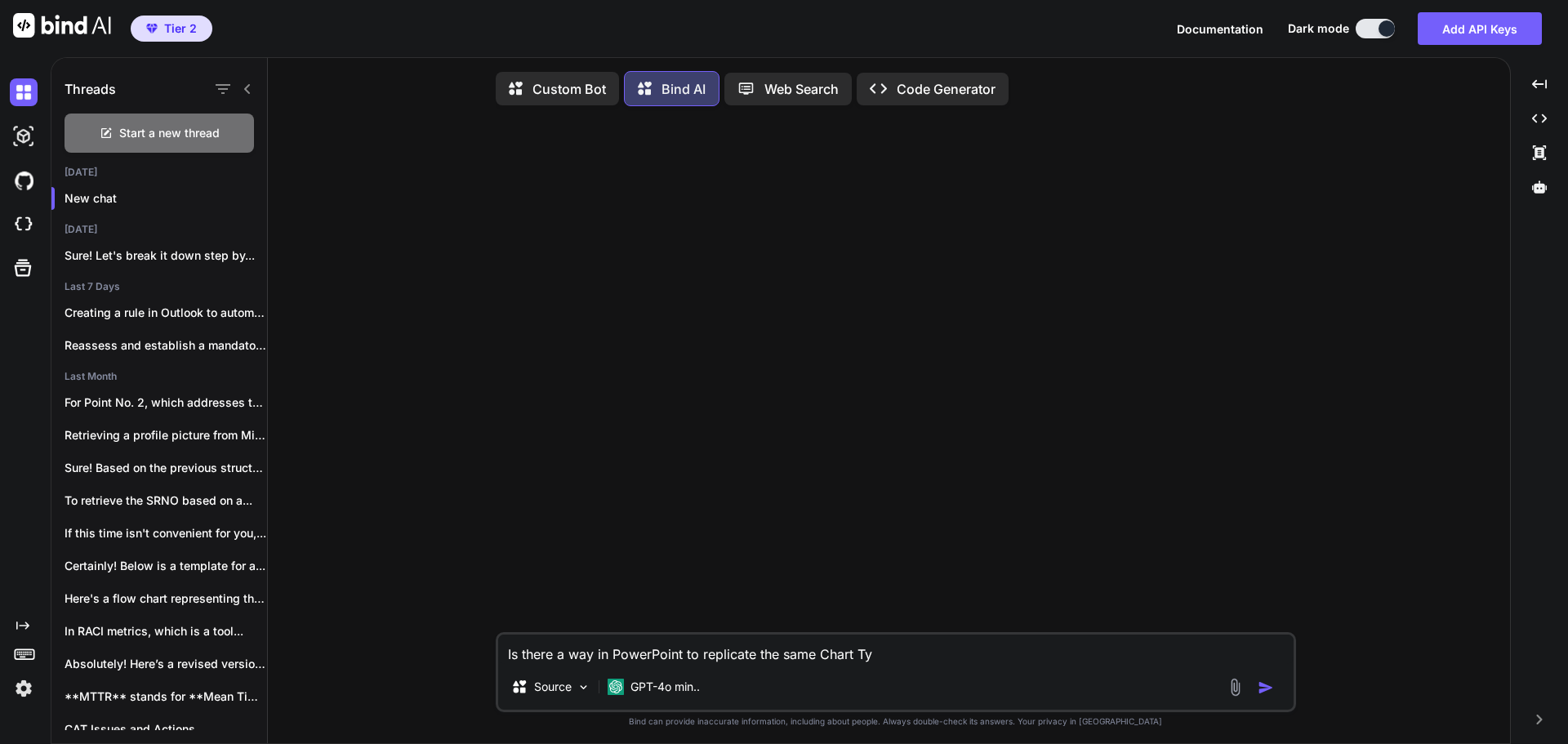
type textarea "Is there a way in PowerPoint to replicate the same Chart Typ"
type textarea "x"
type textarea "Is there a way in PowerPoint to replicate the same Chart Type"
type textarea "x"
type textarea "Is there a way in PowerPoint to replicate the same Chart Type"
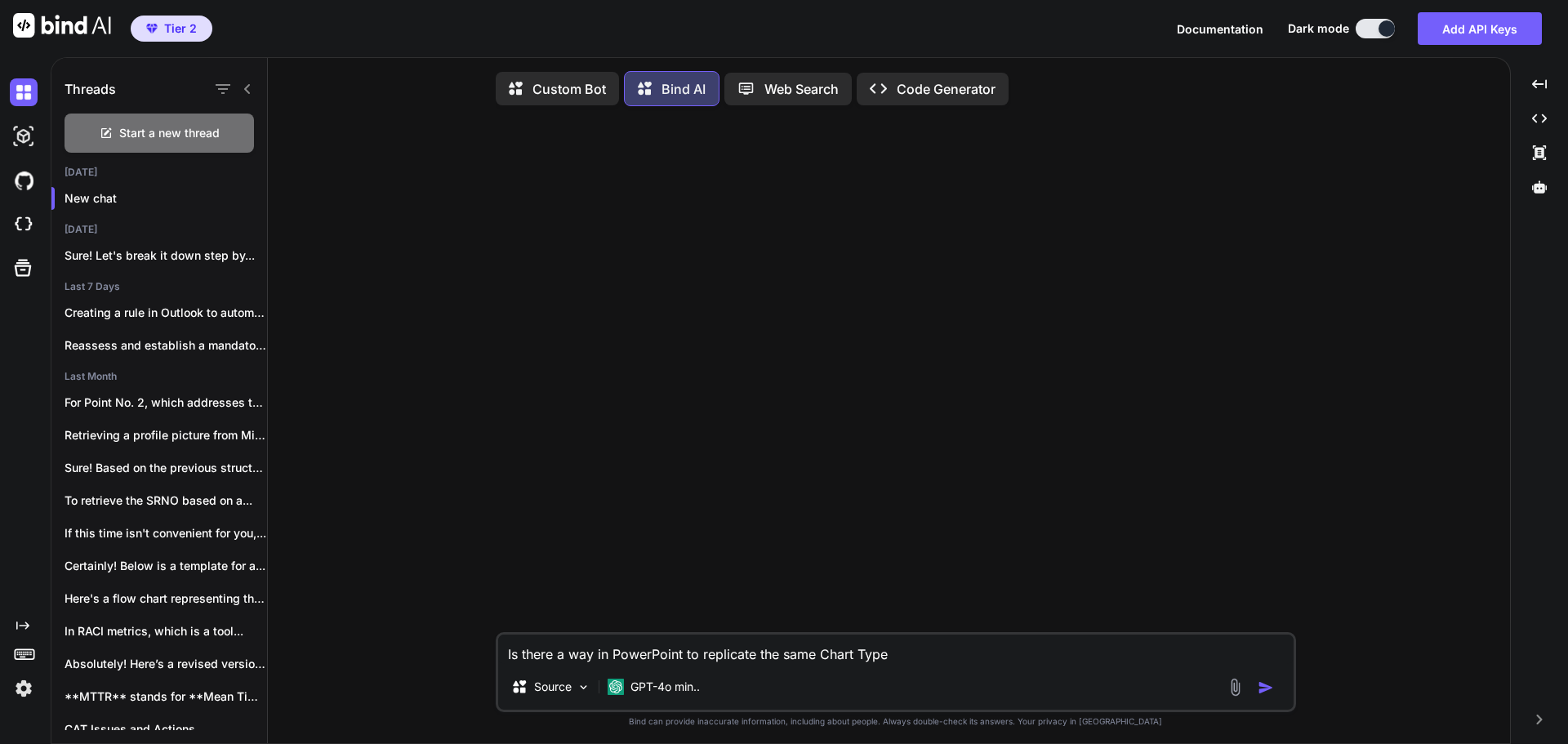
type textarea "x"
type textarea "Is there a way in PowerPoint to athe same Chart Type"
type textarea "x"
type textarea "Is there a way in PowerPoint to apthe same Chart Type"
type textarea "x"
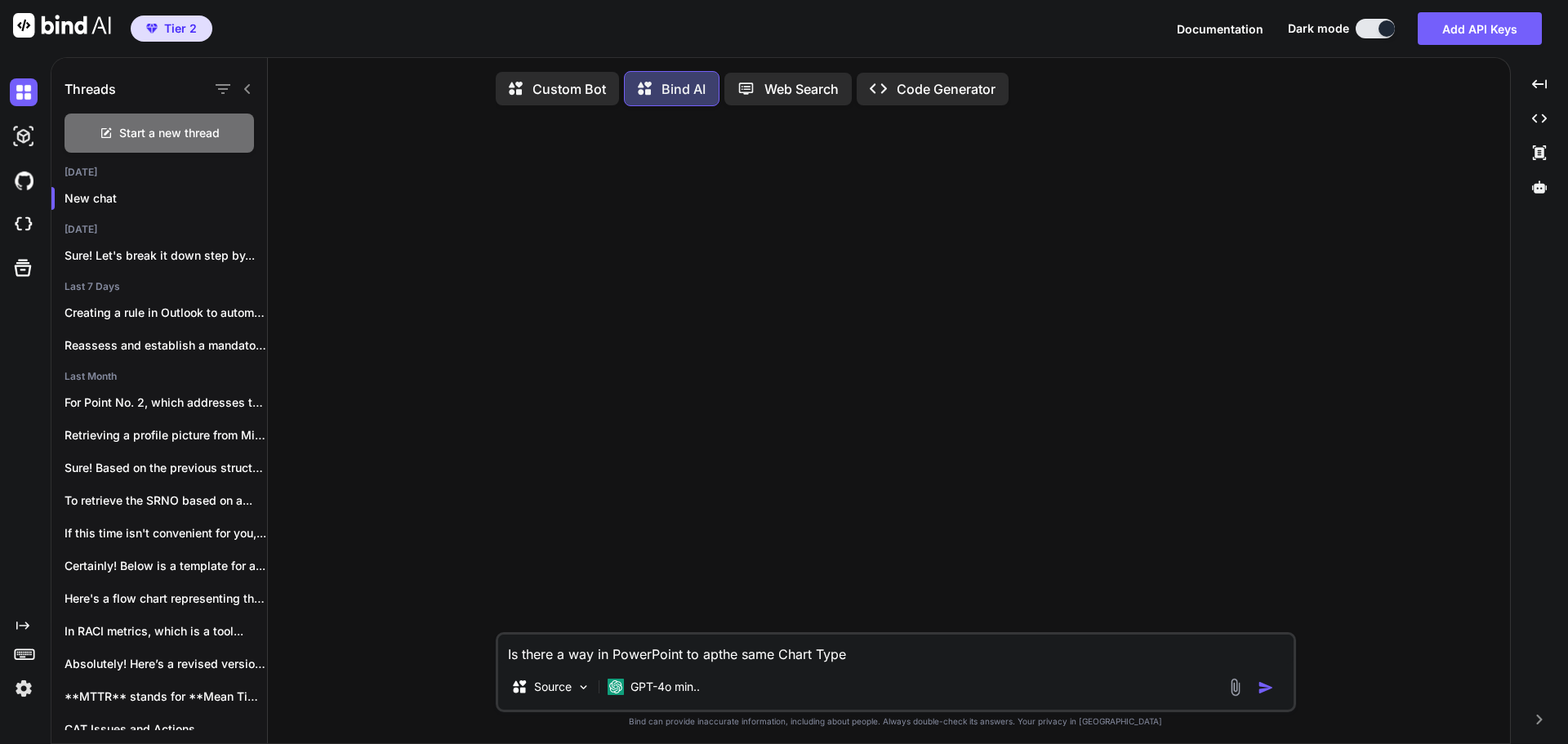
type textarea "Is there a way in PowerPoint to appthe same Chart Type"
type textarea "x"
type textarea "Is there a way in PowerPoint to applthe same Chart Type"
type textarea "x"
type textarea "Is there a way in PowerPoint to applythe same Chart Type"
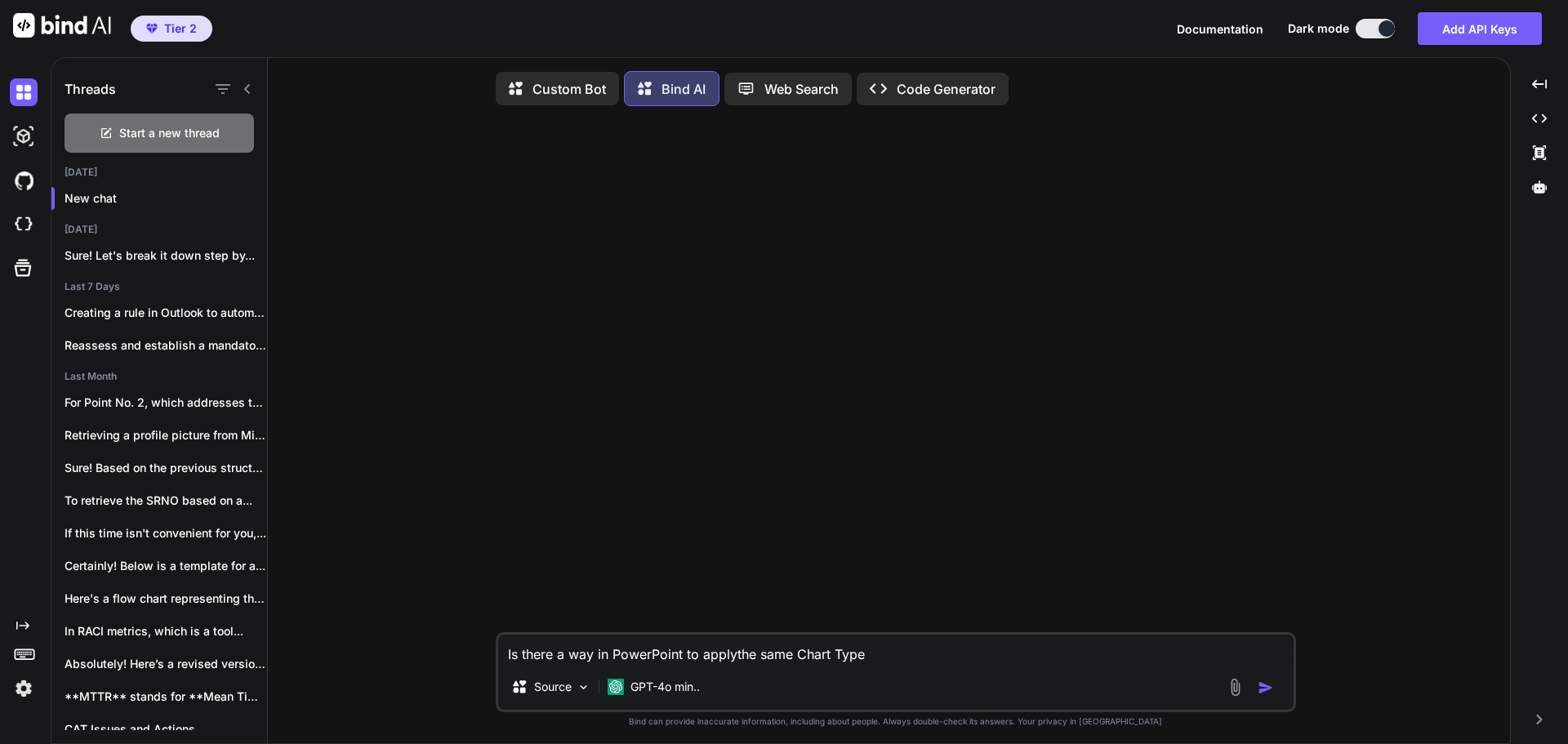
type textarea "x"
type textarea "Is there a way in PowerPoint to apply the same Chart Type"
type textarea "x"
type textarea "Is there a way in PowerPoint to apply the same Chart Type,"
type textarea "x"
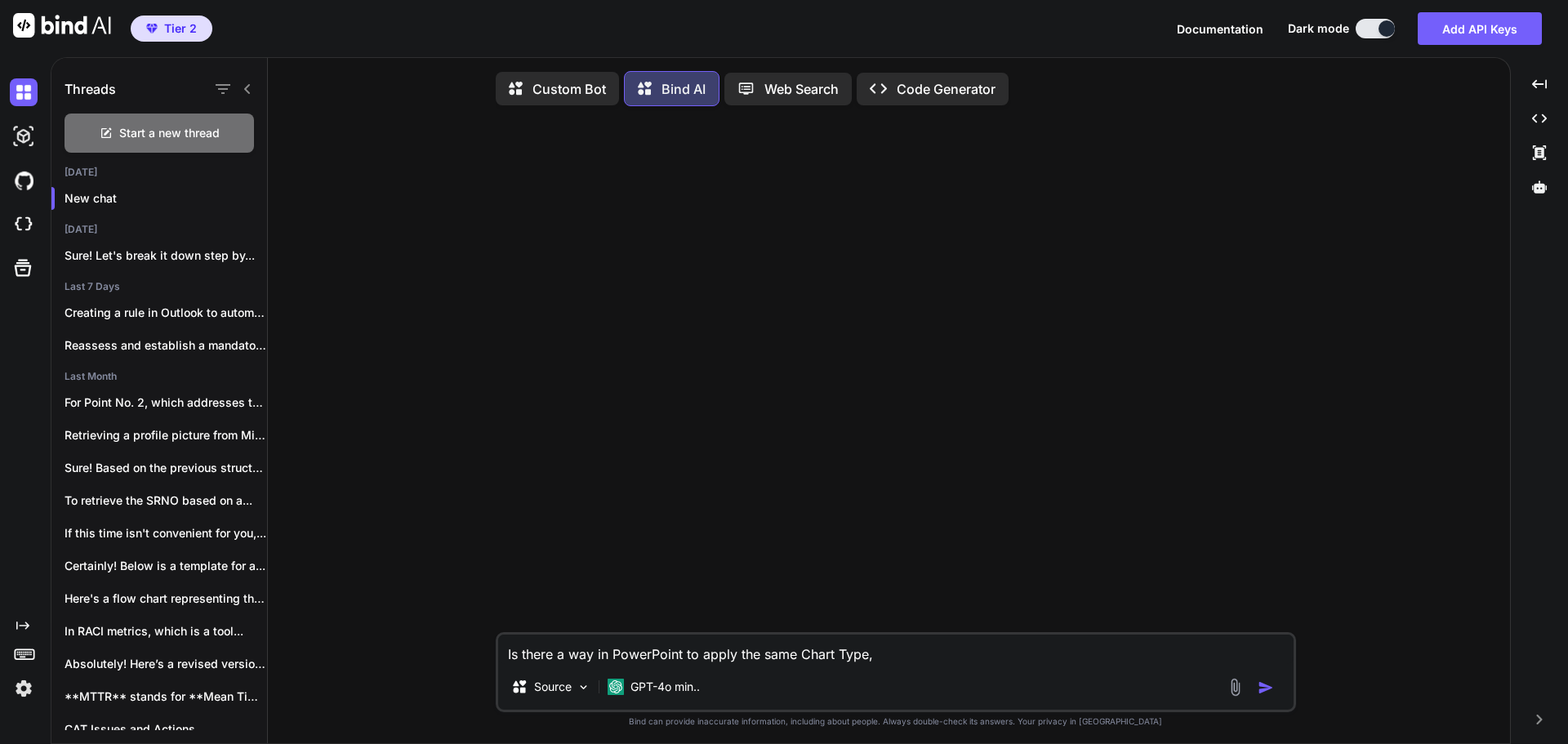
type textarea "Is there a way in PowerPoint to apply the same Chart Type,"
type textarea "x"
type textarea "Is there a way in PowerPoint to apply the same Chart Type, F"
type textarea "x"
type textarea "Is there a way in PowerPoint to apply the same Chart Type, Fo"
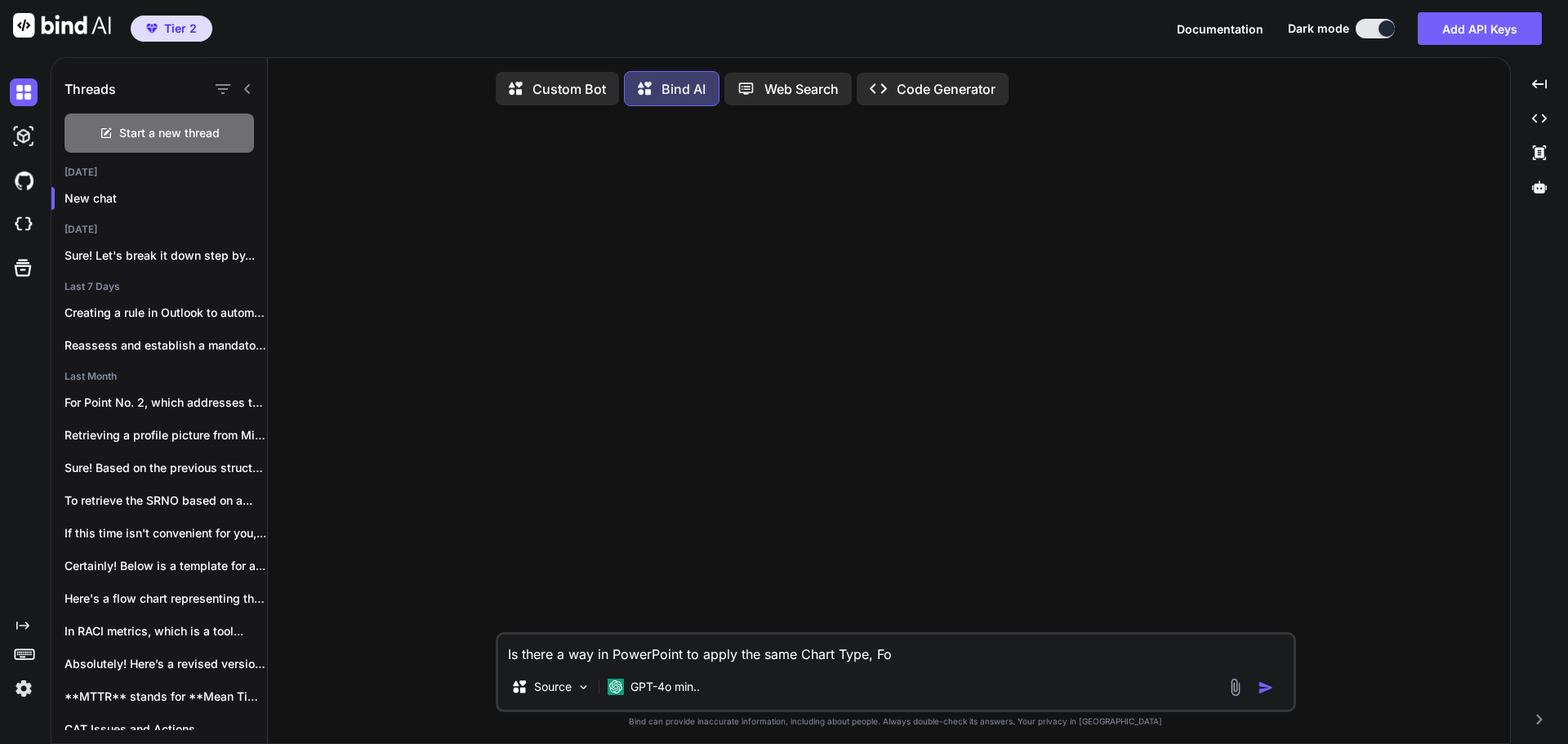
type textarea "x"
type textarea "Is there a way in PowerPoint to apply the same Chart Type, For"
type textarea "x"
type textarea "Is there a way in PowerPoint to apply the same Chart Type, Form"
type textarea "x"
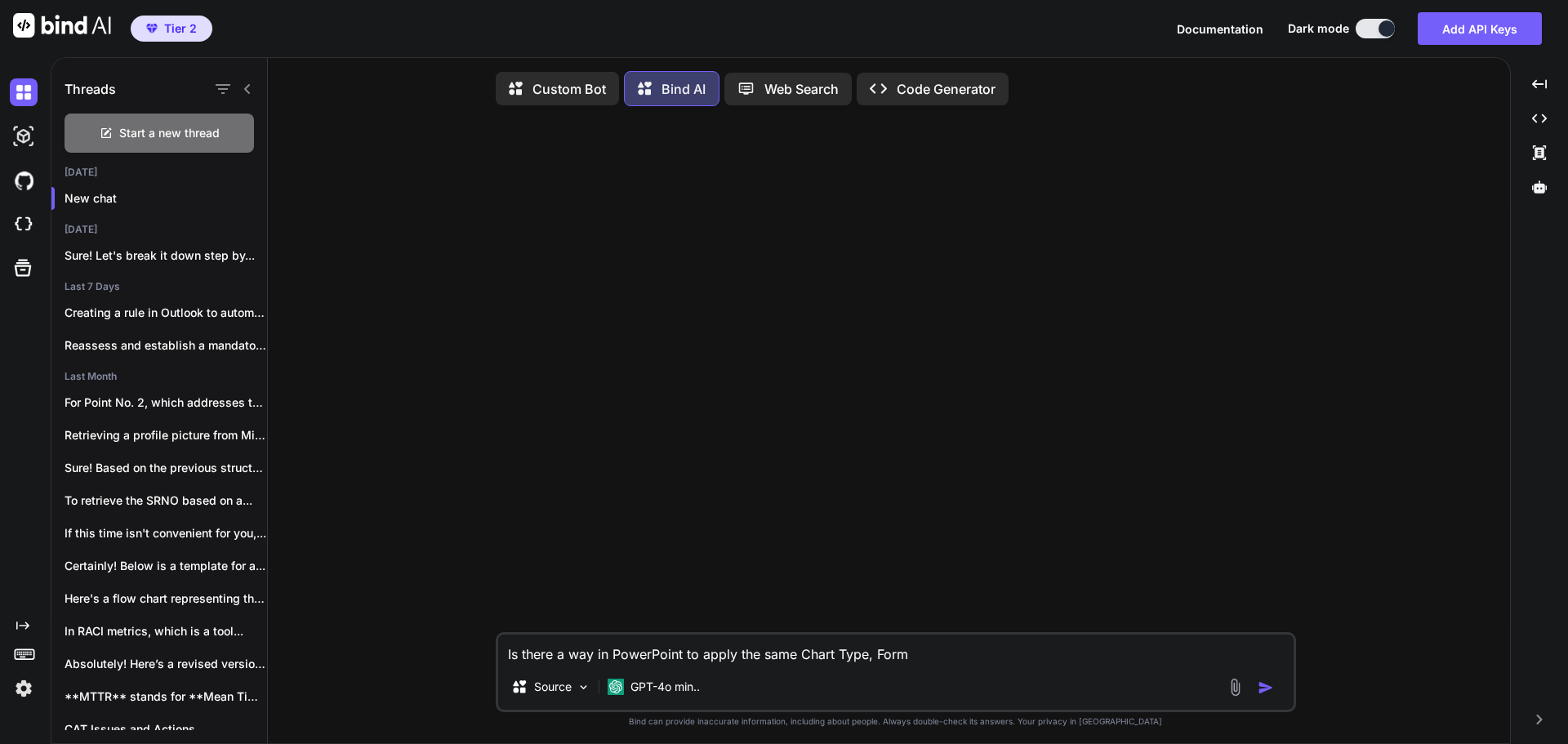
type textarea "Is there a way in PowerPoint to apply the same Chart Type, Forma"
type textarea "x"
type textarea "Is there a way in PowerPoint to apply the same Chart Type, Format"
type textarea "x"
type textarea "Is there a way in PowerPoint to apply the same Chart Type, Formatt"
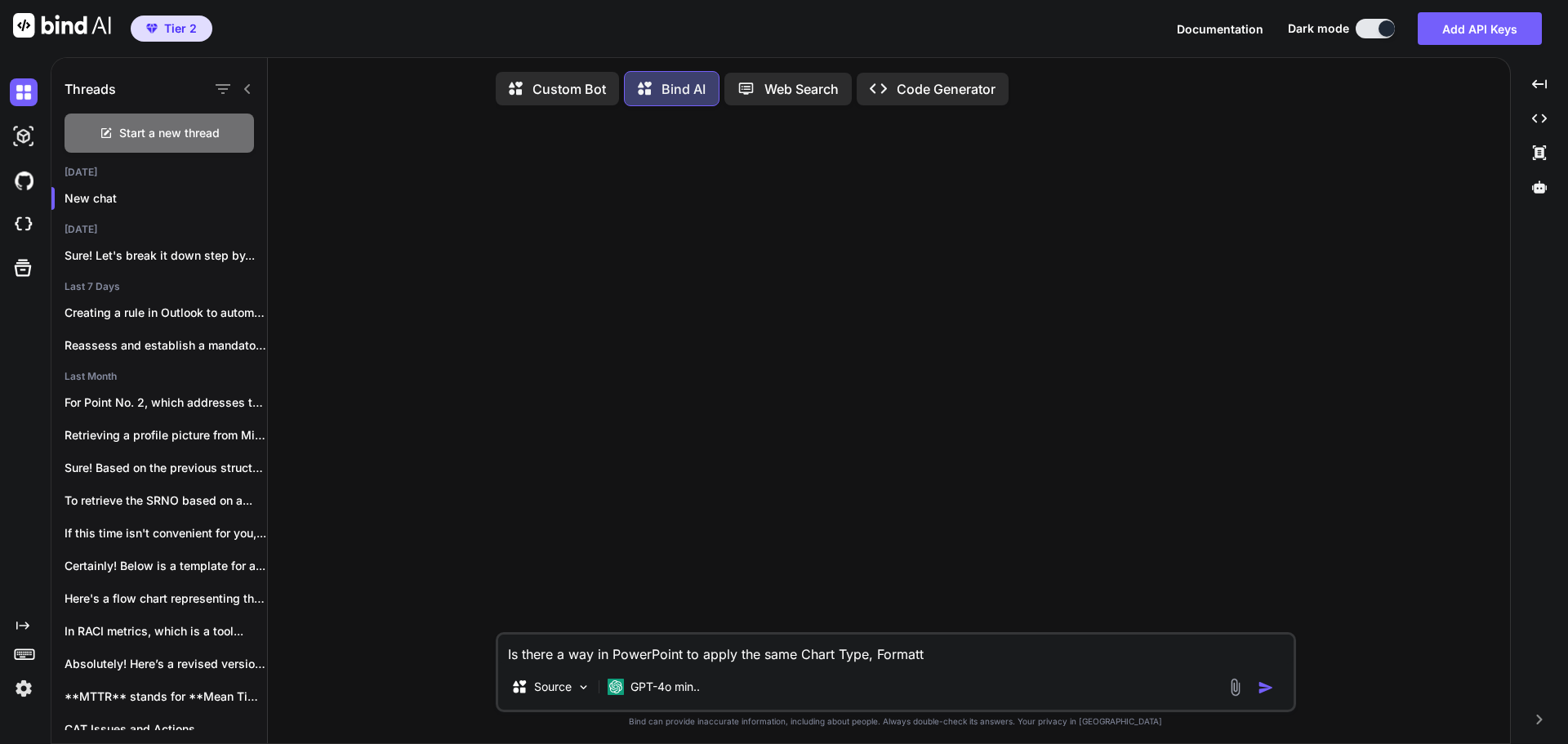
type textarea "x"
type textarea "Is there a way in PowerPoint to apply the same Chart Type, Formatti"
type textarea "x"
type textarea "Is there a way in PowerPoint to apply the same Chart Type, Formattin"
type textarea "x"
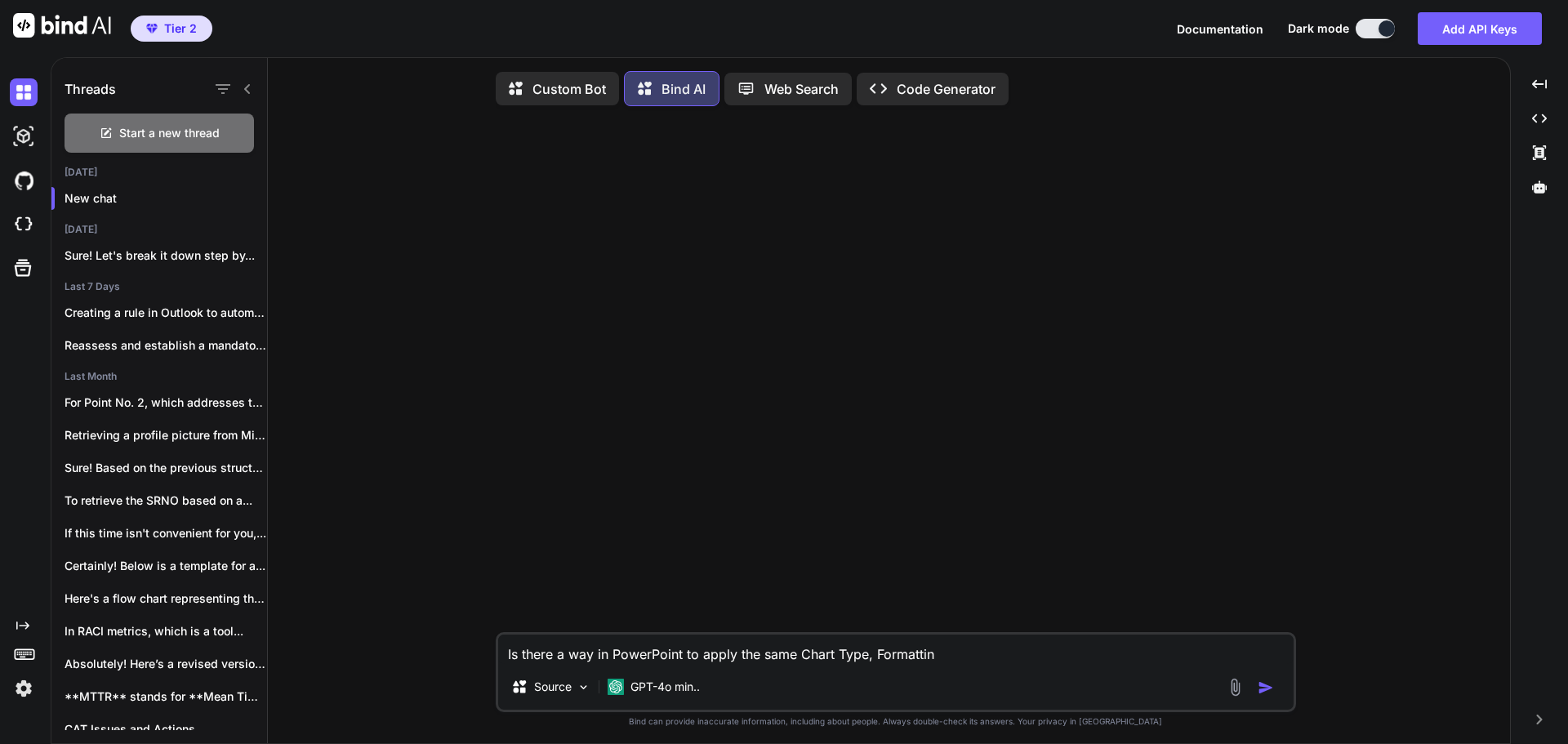
type textarea "Is there a way in PowerPoint to apply the same Chart Type, Formatting"
type textarea "x"
type textarea "Is there a way in PowerPoint to apply the same Chart Type, Formatting"
type textarea "x"
type textarea "Is there a way in PowerPoint to apply the same Chart Type, Formatting"
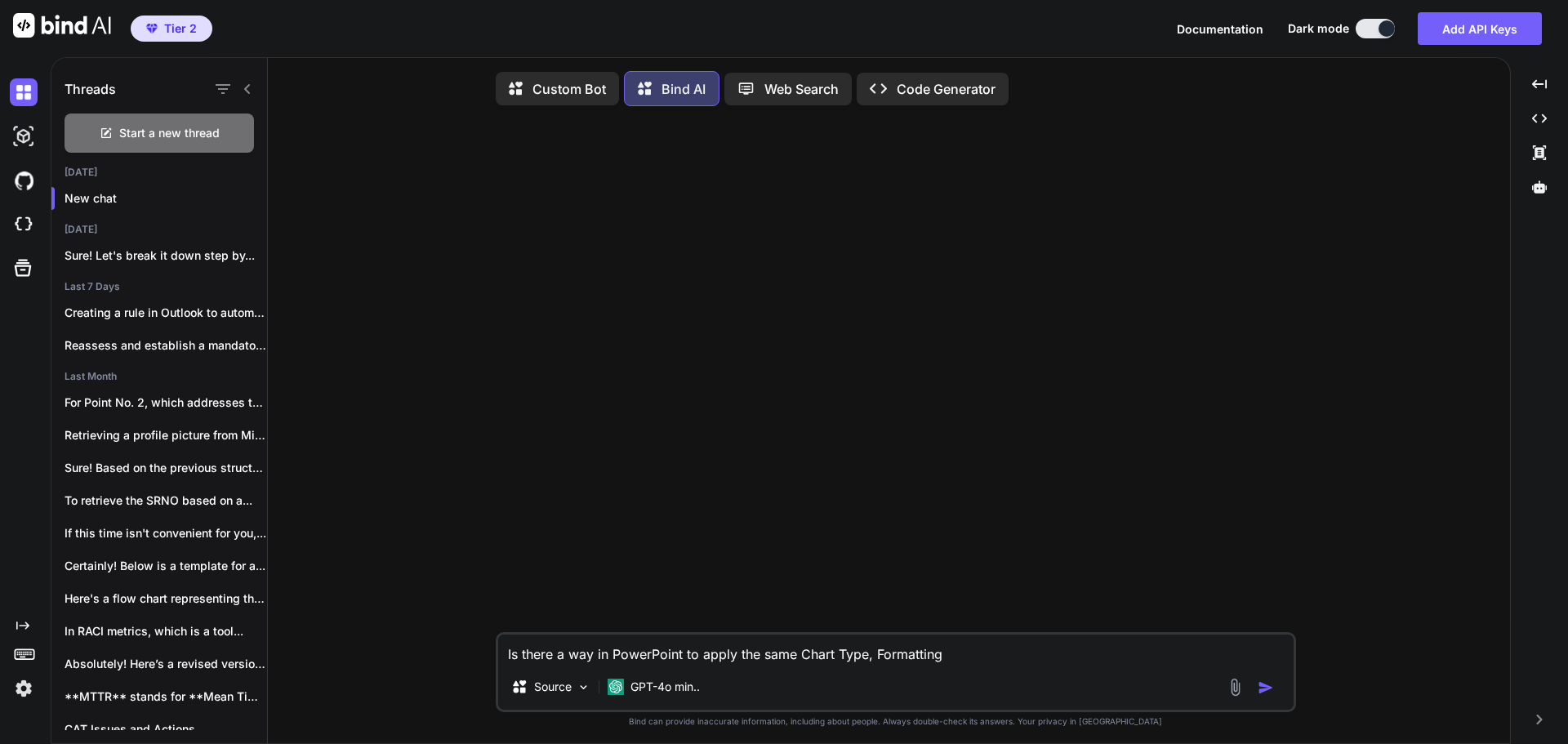
type textarea "x"
type textarea "Is there a way in PowerPoint to apply the same Chart Type, Formatting,"
type textarea "x"
type textarea "Is there a way in PowerPoint to apply the same Chart Type, Formatting,"
type textarea "x"
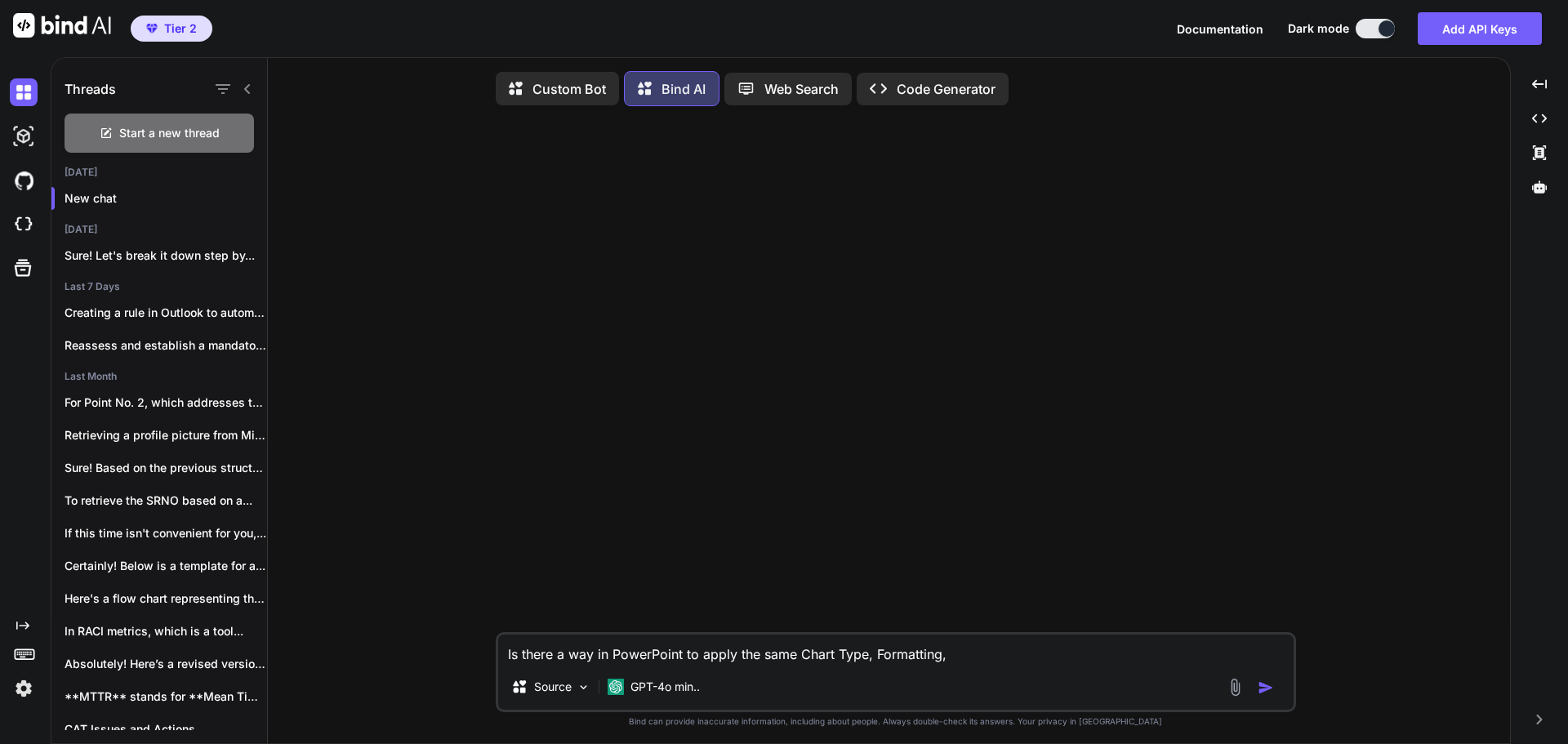
type textarea "Is there a way in PowerPoint to apply the same Chart Type, Formatting, d"
type textarea "x"
type textarea "Is there a way in PowerPoint to apply the same Chart Type, Formatting, da"
type textarea "x"
type textarea "Is there a way in PowerPoint to apply the same Chart Type, Formatting, dat"
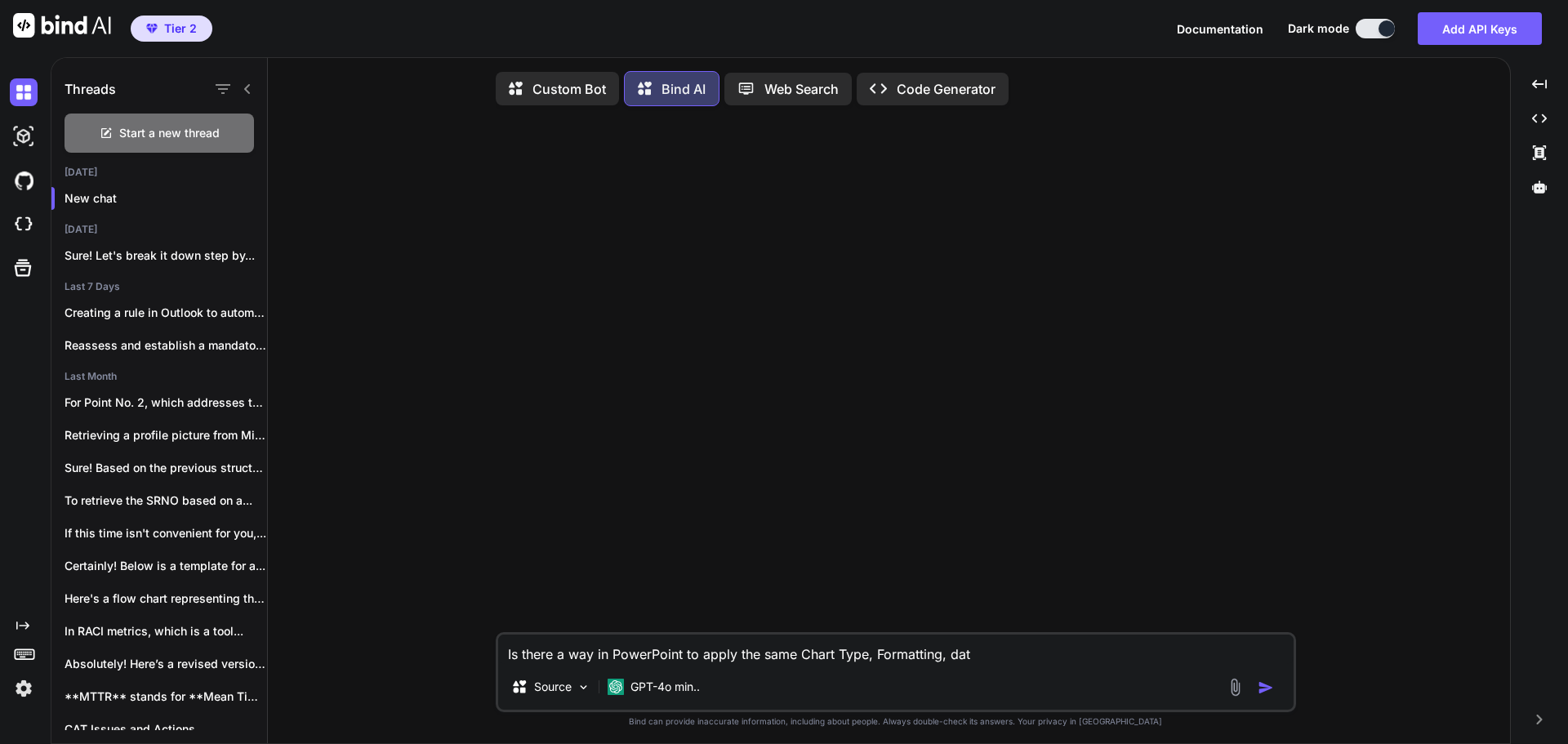
type textarea "x"
type textarea "Is there a way in PowerPoint to apply the same Chart Type, Formatting, data"
type textarea "x"
type textarea "Is there a way in PowerPoint to apply the same Chart Type, Formatting, data l"
type textarea "x"
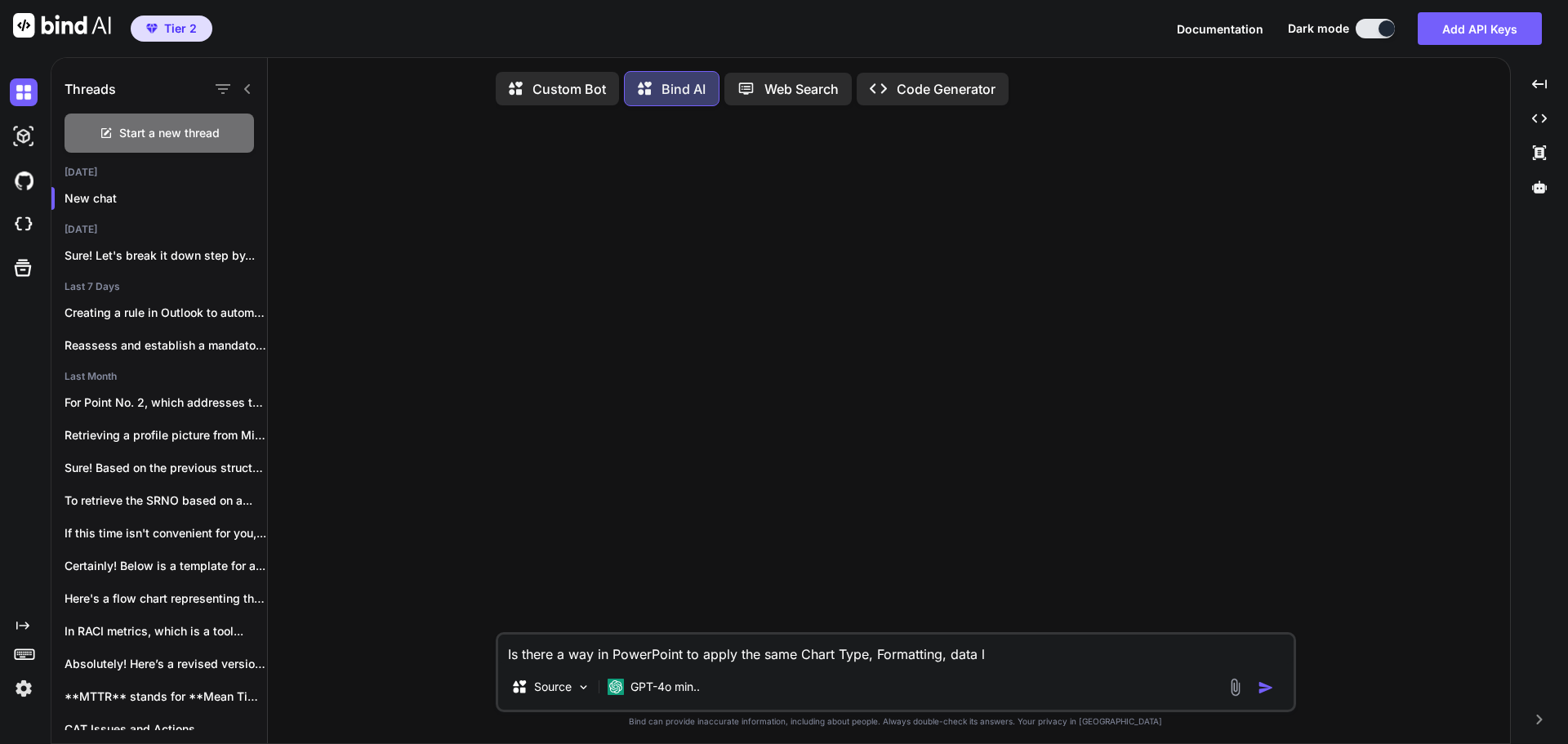
type textarea "Is there a way in PowerPoint to apply the same Chart Type, Formatting, data la"
